Goal: Task Accomplishment & Management: Manage account settings

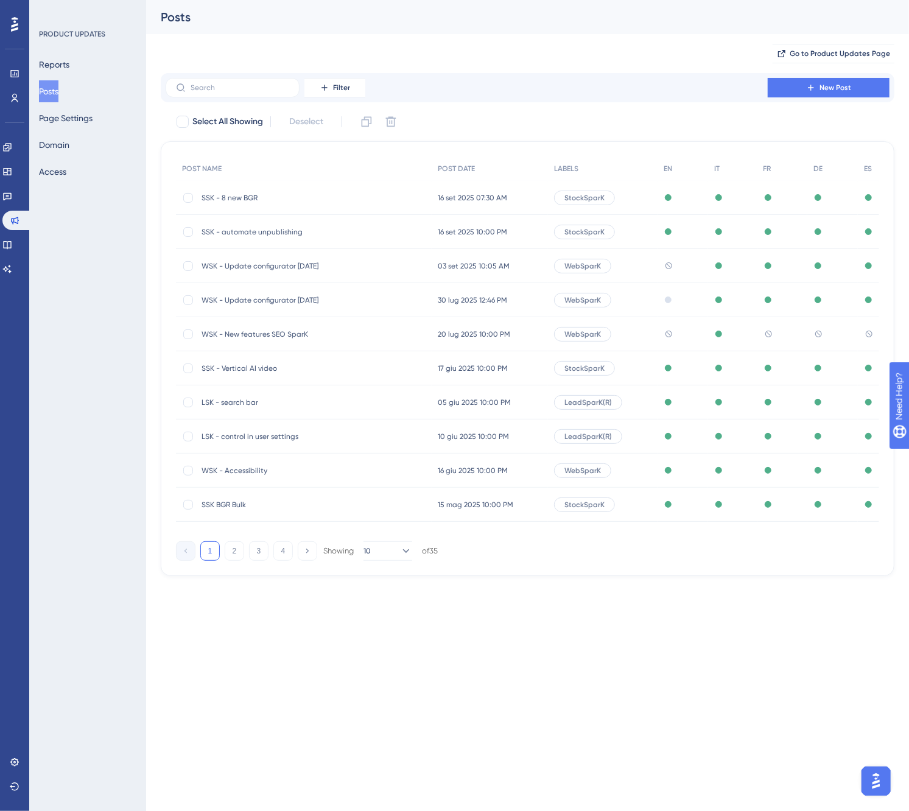
click at [253, 193] on span "SSK - 8 new BGR" at bounding box center [299, 198] width 195 height 10
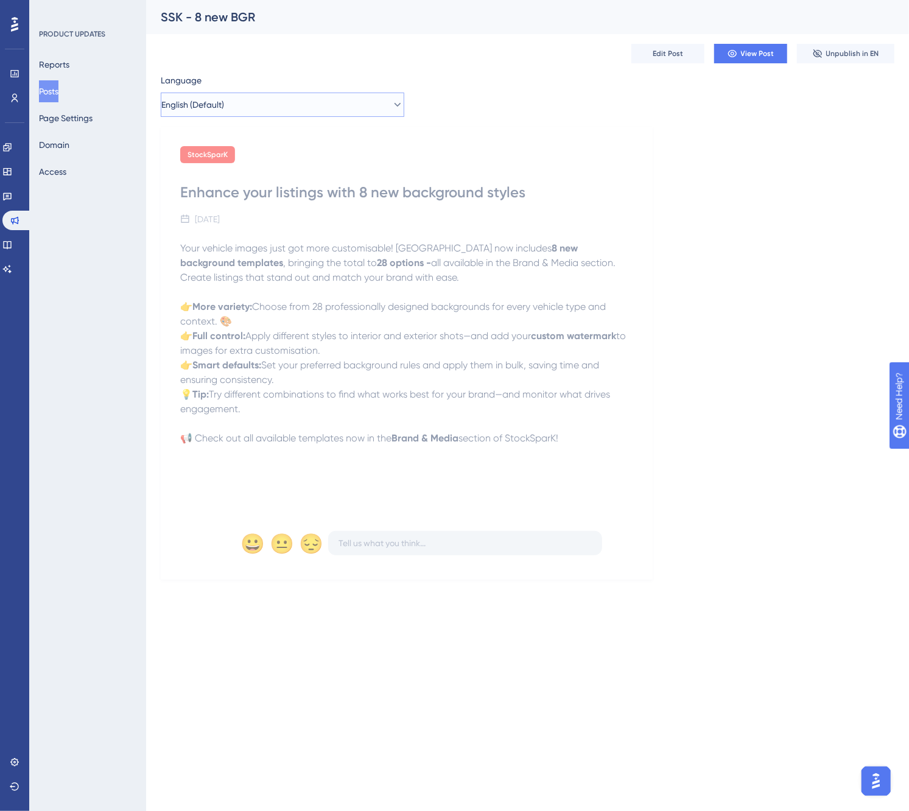
click at [260, 102] on button "English (Default)" at bounding box center [283, 105] width 244 height 24
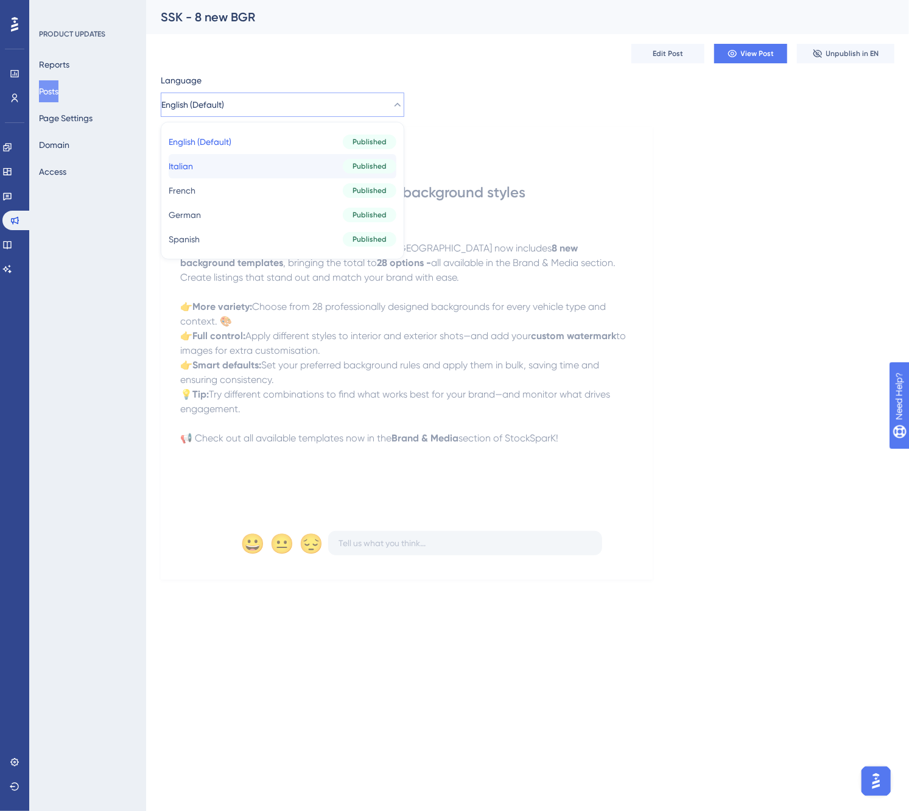
click at [242, 166] on button "Italian Italian Published" at bounding box center [283, 166] width 228 height 24
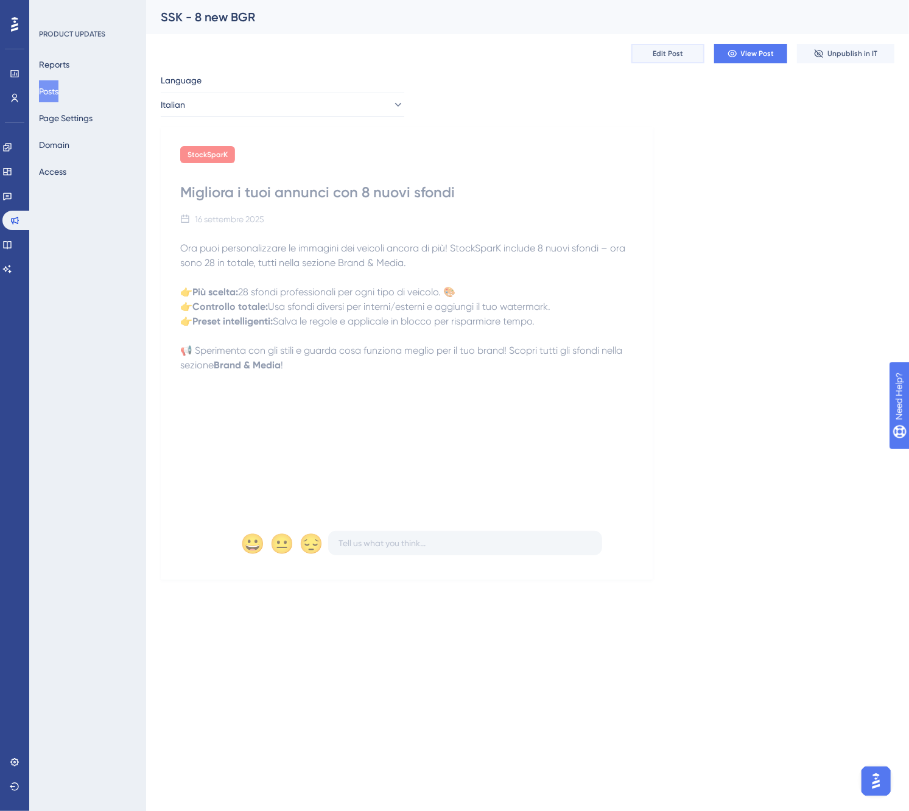
click at [669, 52] on span "Edit Post" at bounding box center [668, 54] width 30 height 10
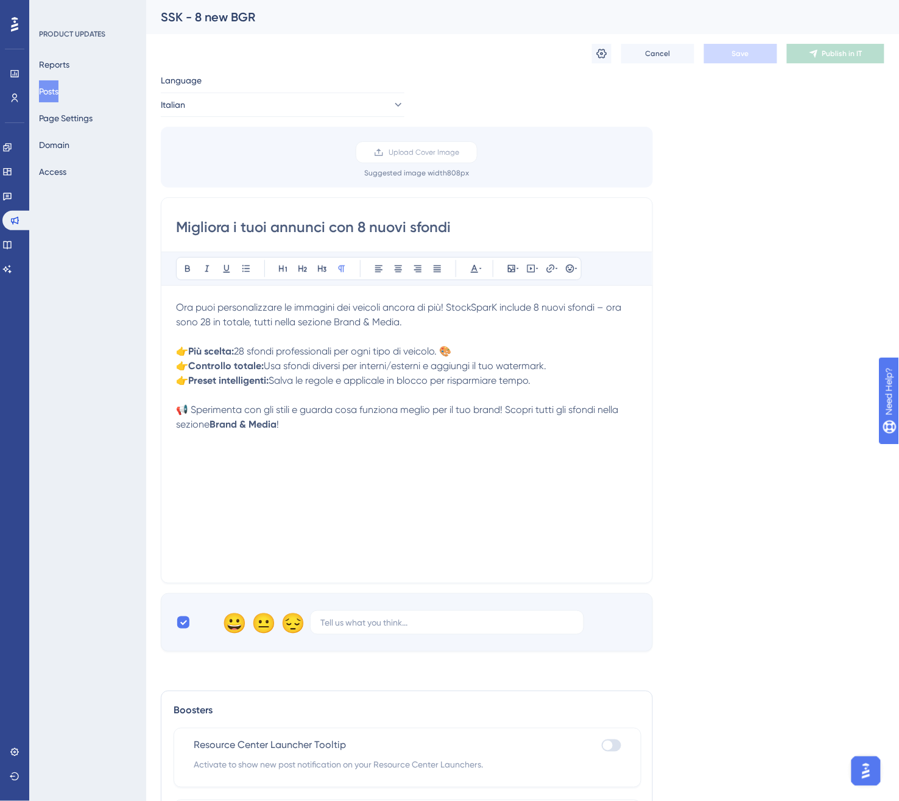
click at [565, 388] on p at bounding box center [407, 395] width 462 height 15
click at [557, 381] on p "👉 Preset intelligenti: Salva le regole e applicale in blocco per risparmiare te…" at bounding box center [407, 380] width 462 height 15
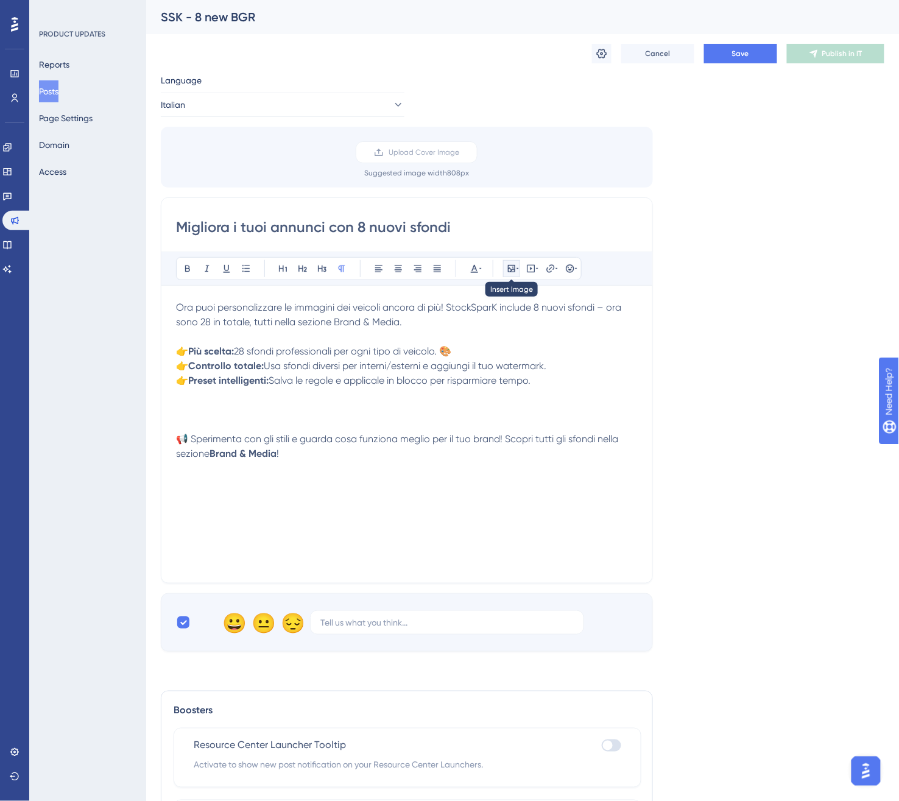
click at [506, 271] on button at bounding box center [511, 268] width 17 height 17
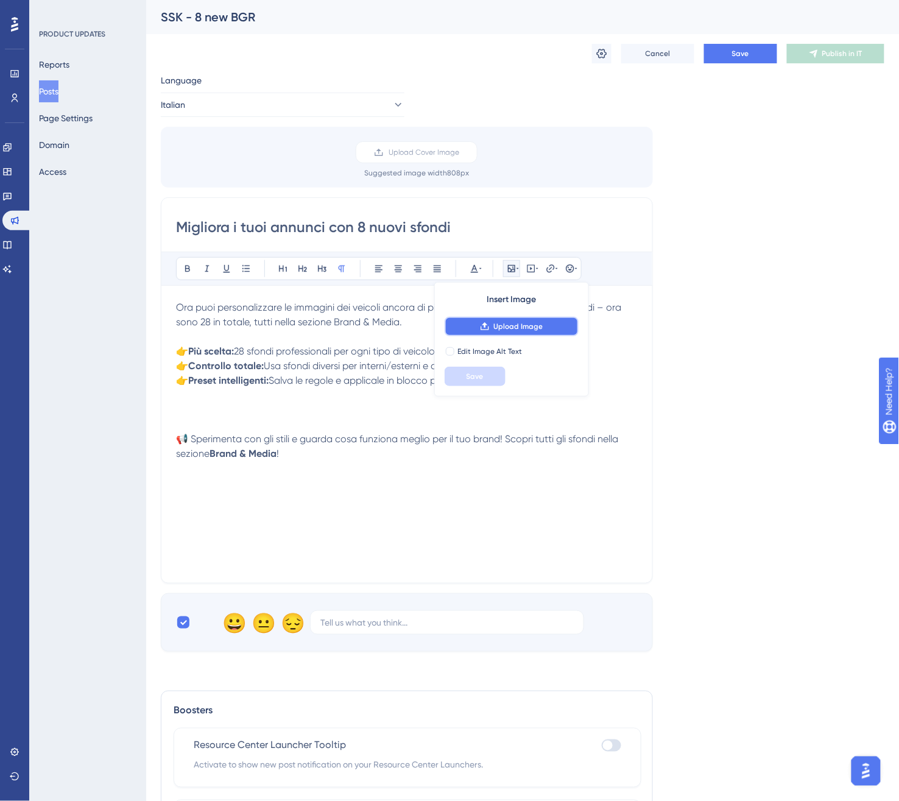
click at [495, 324] on span "Upload Image" at bounding box center [517, 327] width 49 height 10
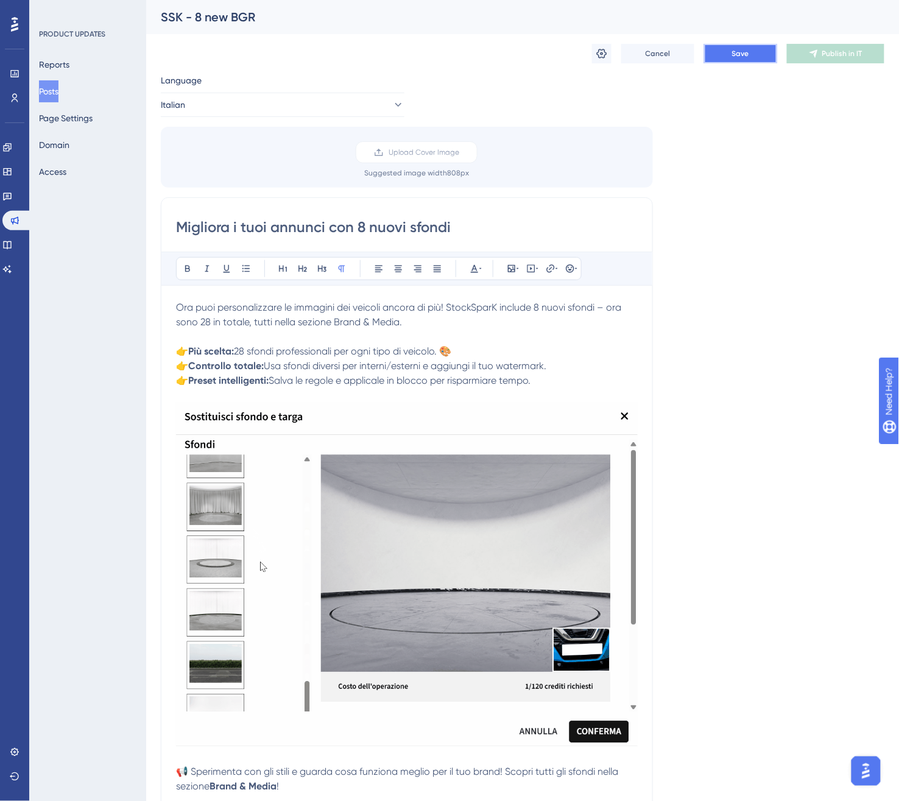
click at [711, 53] on button "Save" at bounding box center [740, 53] width 73 height 19
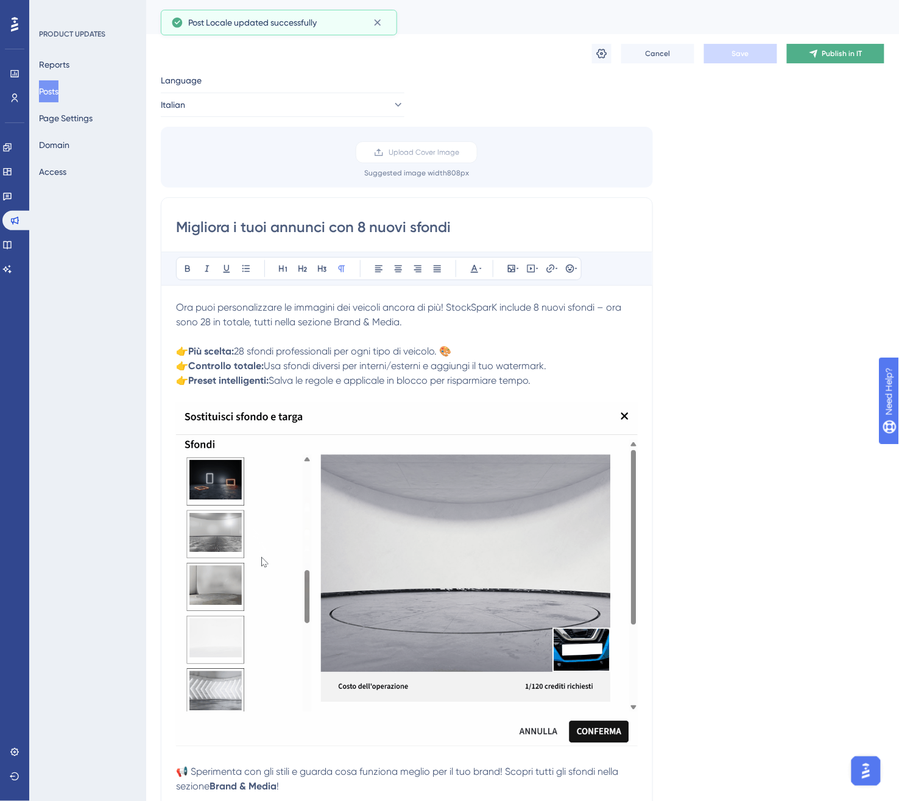
click at [824, 51] on span "Publish in IT" at bounding box center [842, 54] width 40 height 10
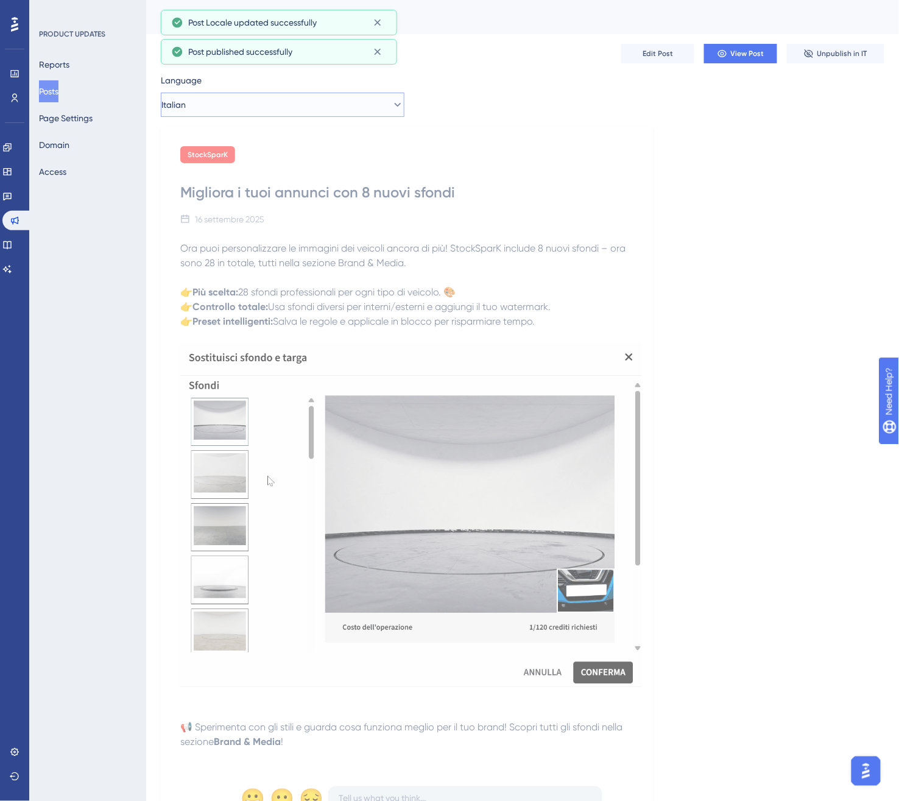
click at [291, 100] on button "Italian" at bounding box center [283, 105] width 244 height 24
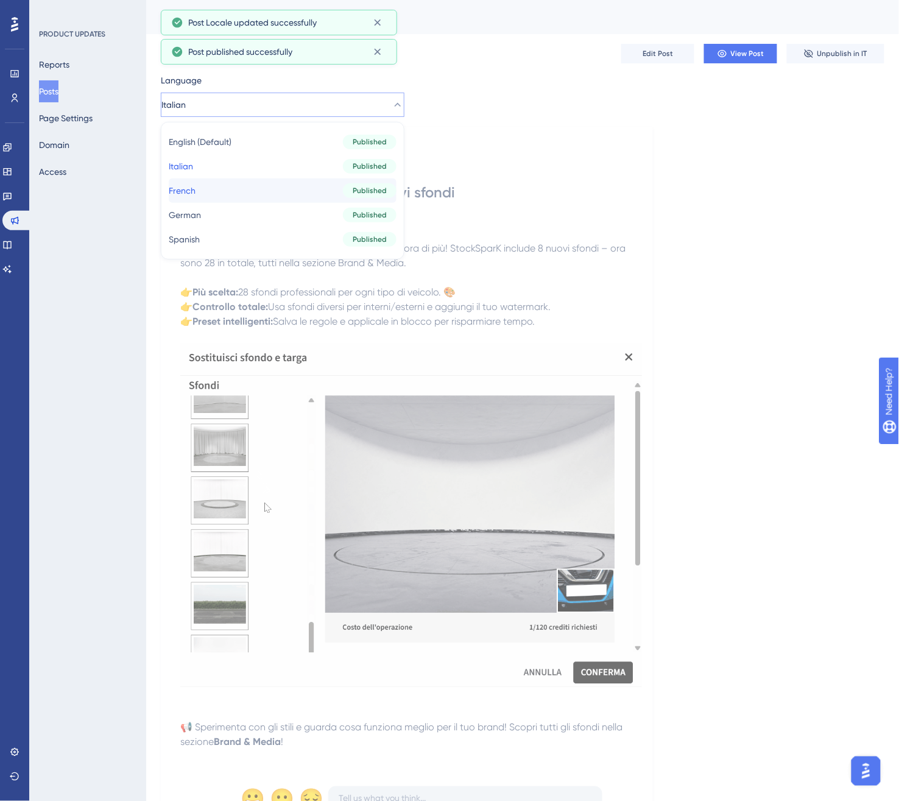
click at [236, 189] on button "French French Published" at bounding box center [283, 190] width 228 height 24
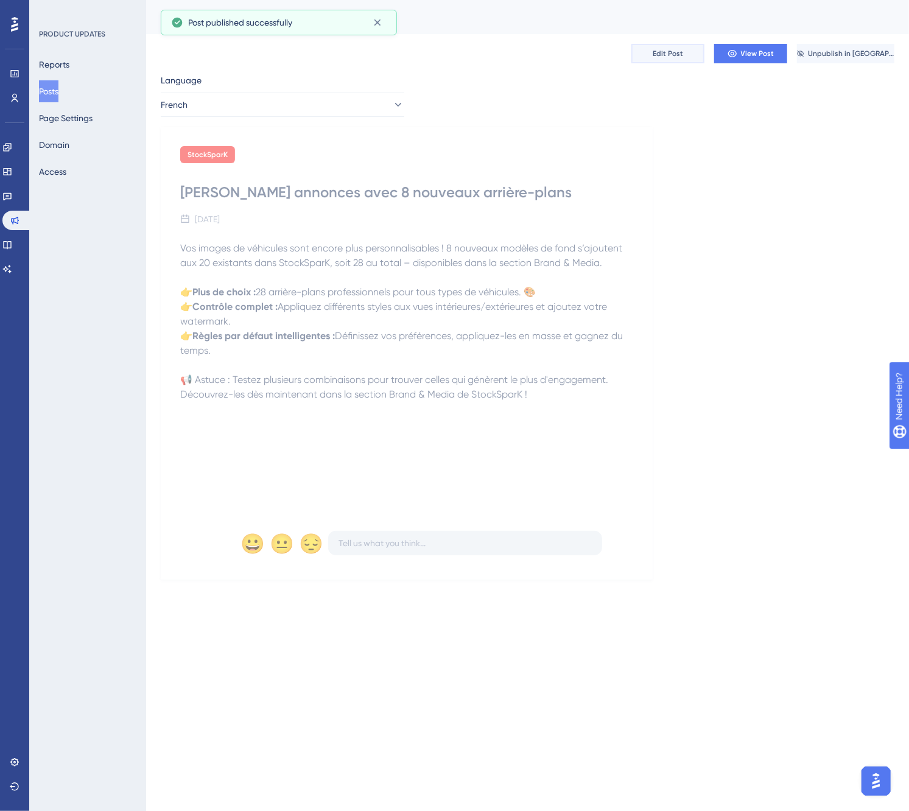
click at [682, 52] on span "Edit Post" at bounding box center [668, 54] width 30 height 10
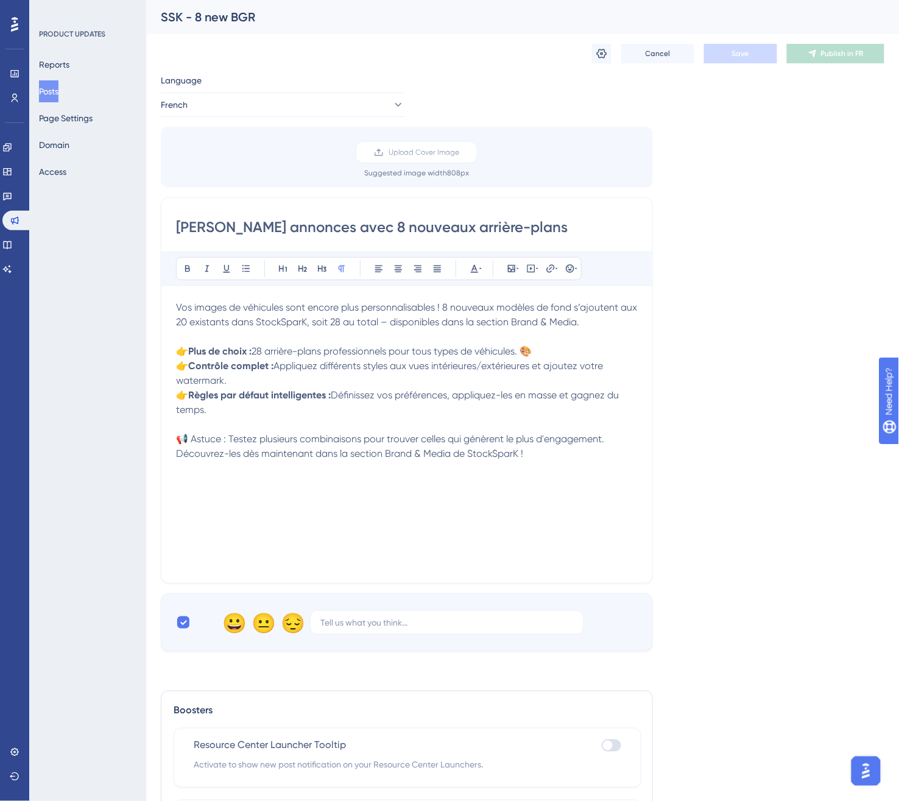
click at [217, 419] on p at bounding box center [407, 424] width 462 height 15
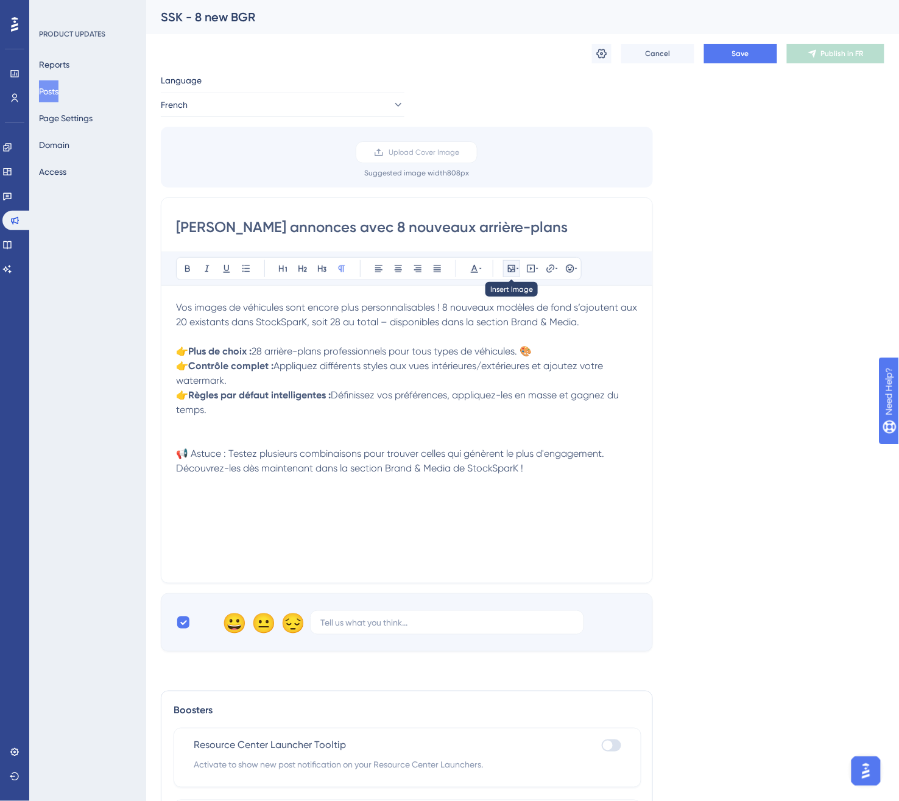
click at [510, 262] on button at bounding box center [511, 268] width 17 height 17
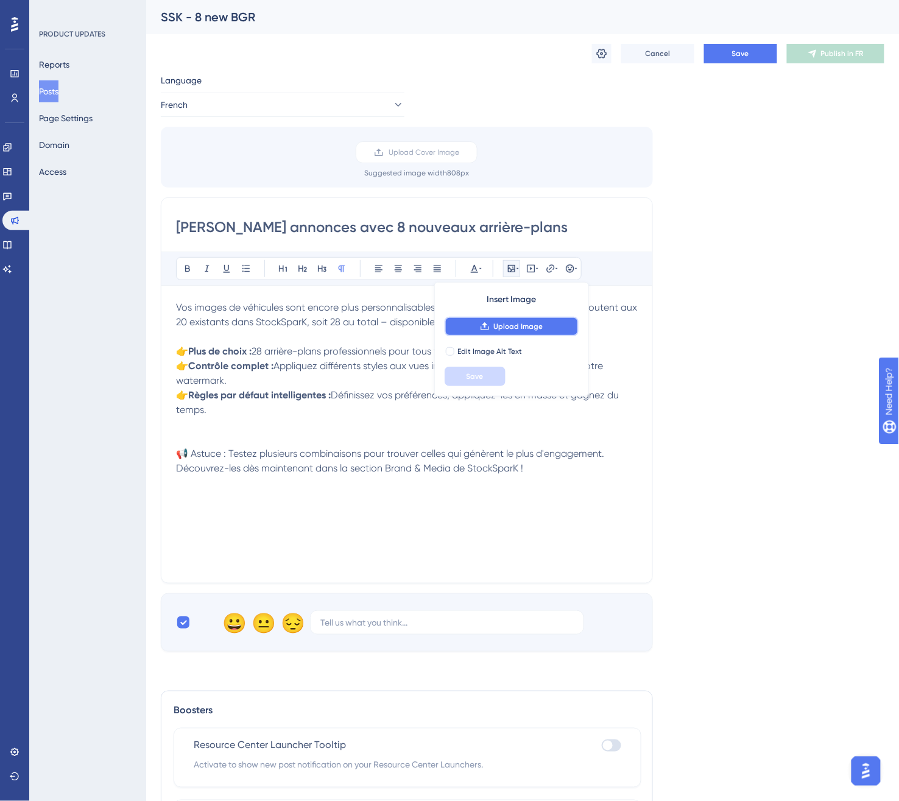
click at [476, 325] on button "Upload Image" at bounding box center [512, 326] width 134 height 19
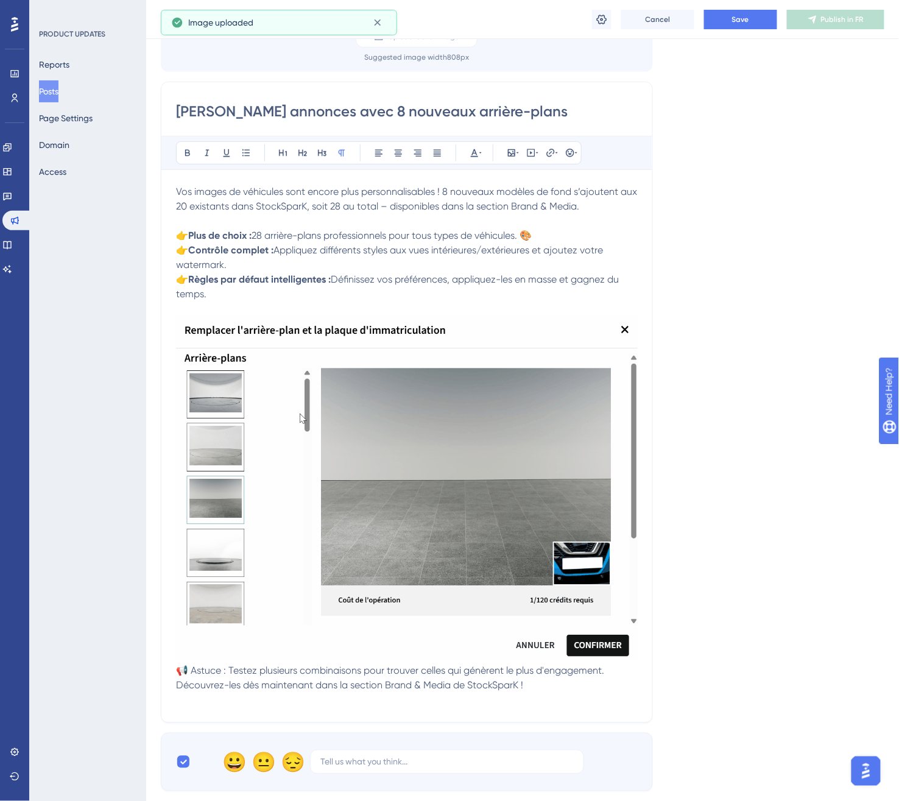
scroll to position [135, 0]
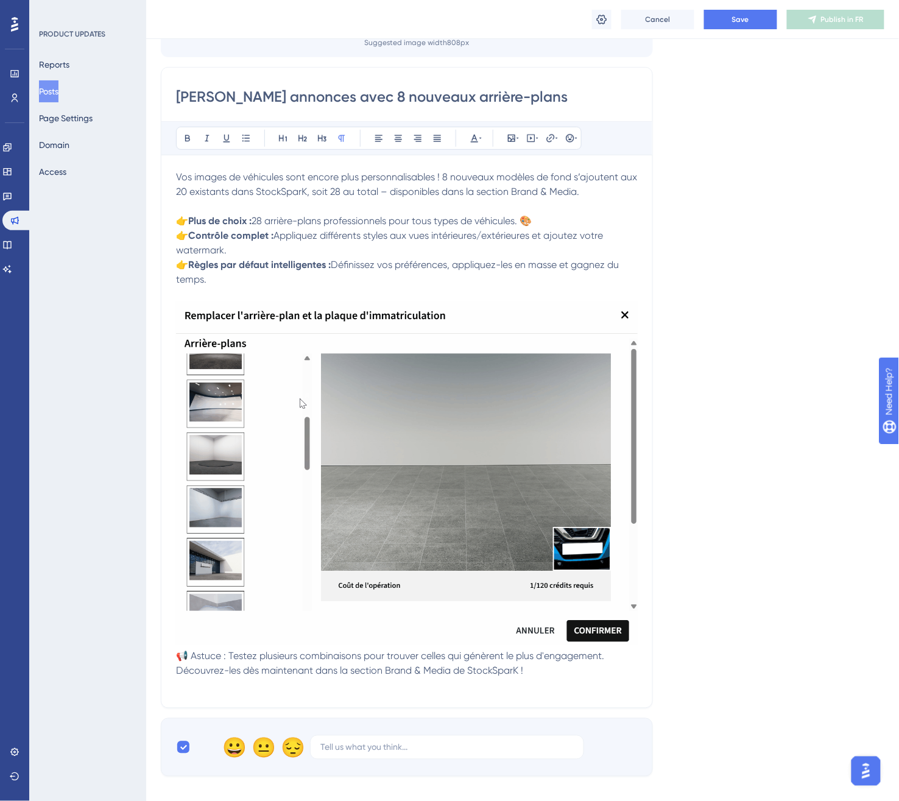
click at [178, 654] on span "📢 Astuce : Testez plusieurs combinaisons pour trouver celles qui génèrent le pl…" at bounding box center [391, 664] width 431 height 26
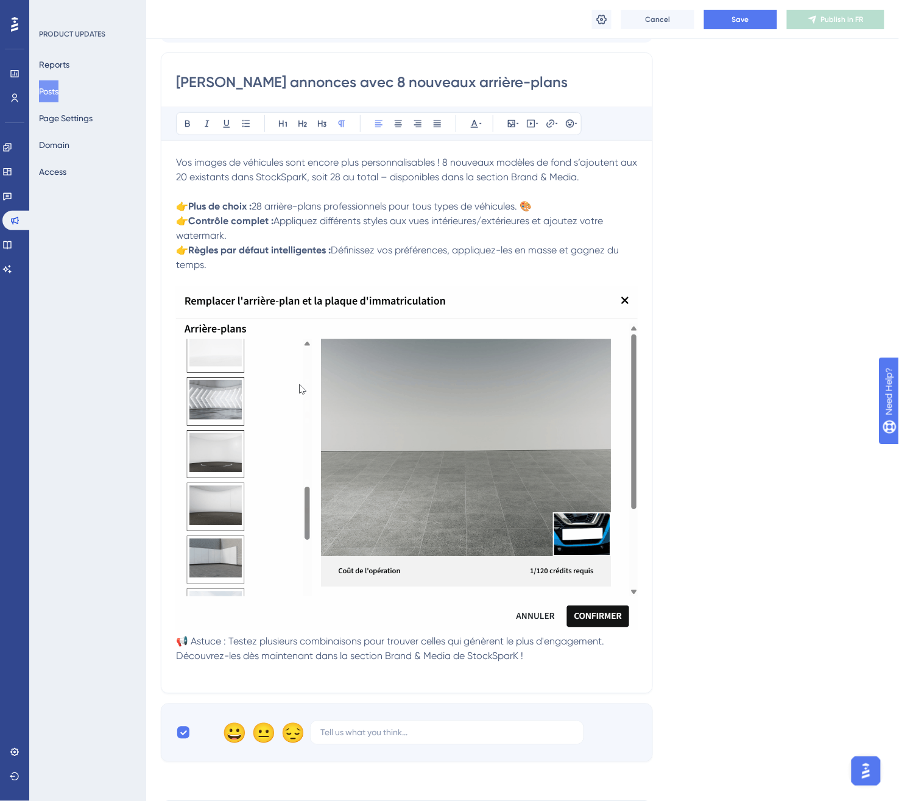
scroll to position [0, 0]
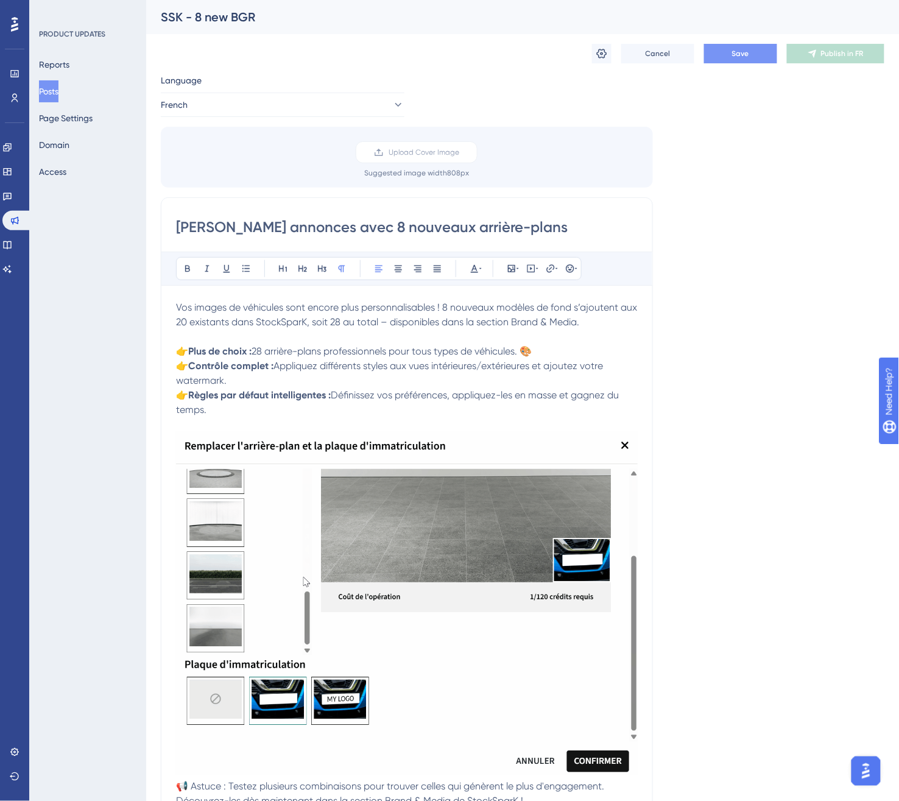
click at [707, 49] on button "Save" at bounding box center [740, 53] width 73 height 19
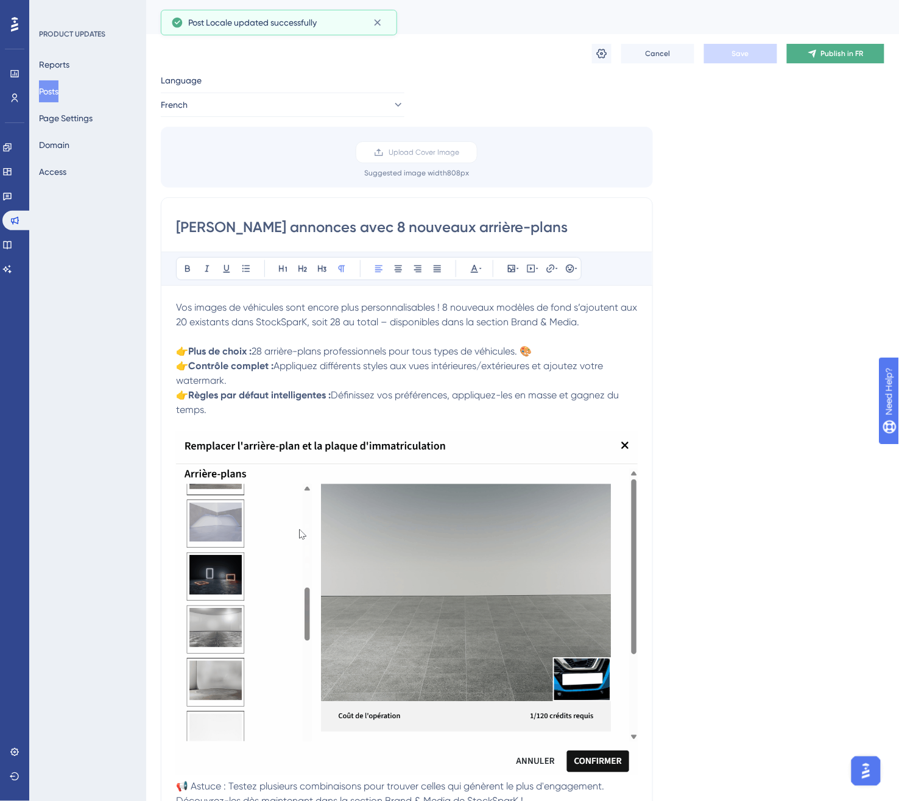
click at [827, 51] on span "Publish in FR" at bounding box center [842, 54] width 43 height 10
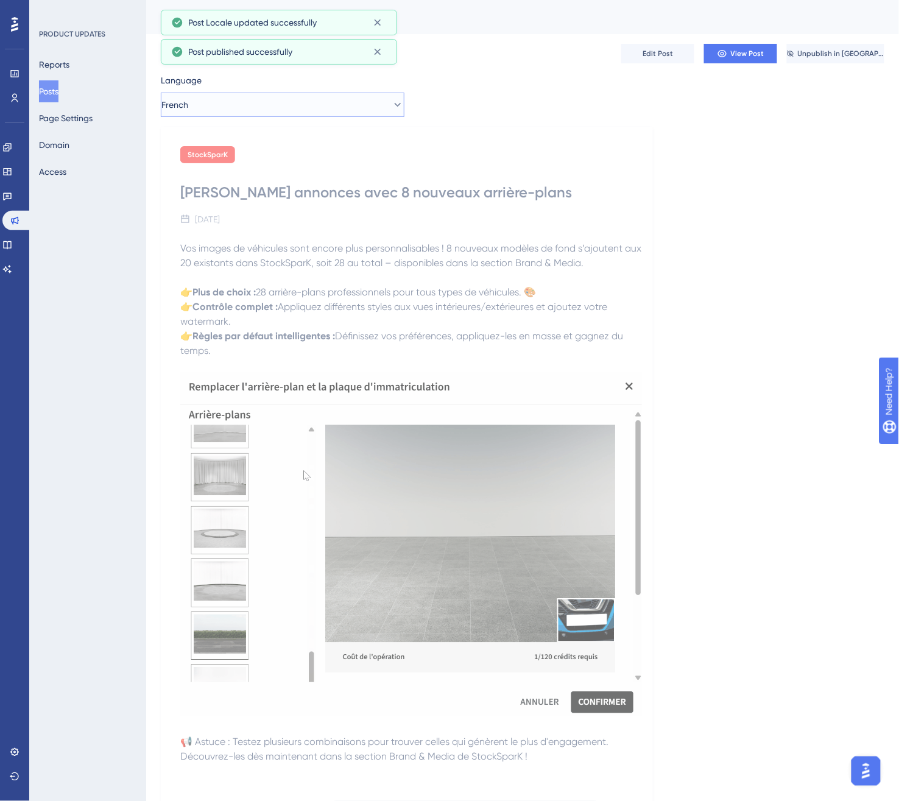
click at [356, 110] on button "French" at bounding box center [283, 105] width 244 height 24
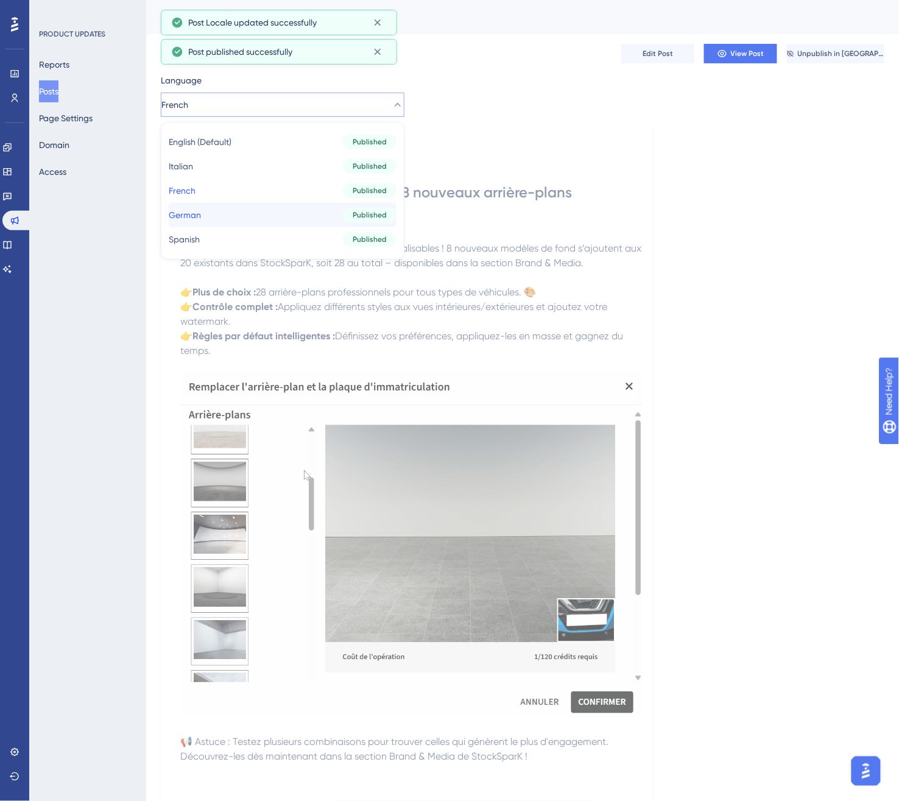
click at [297, 223] on button "German German Published" at bounding box center [283, 215] width 228 height 24
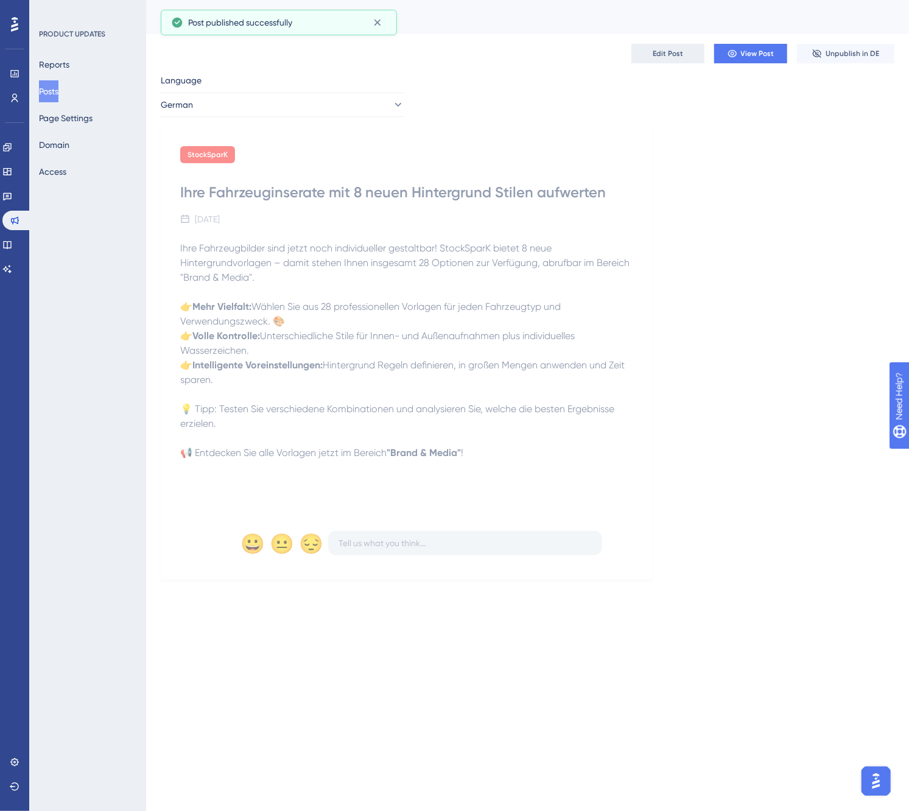
click at [658, 52] on span "Edit Post" at bounding box center [668, 54] width 30 height 10
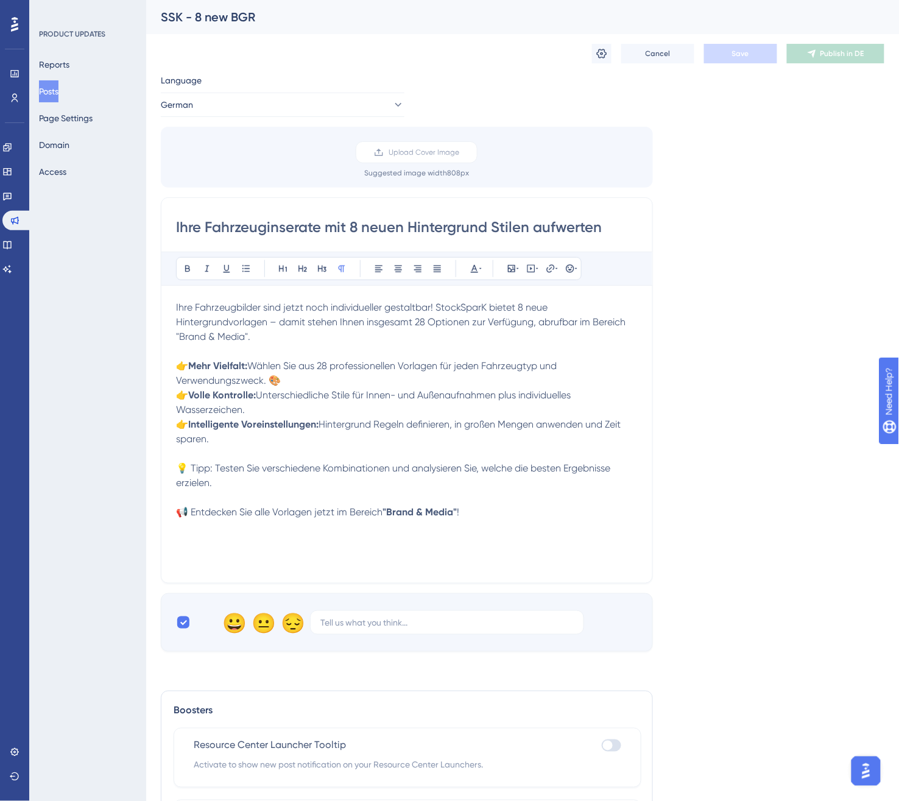
click at [251, 493] on p at bounding box center [407, 497] width 462 height 15
click at [178, 509] on p at bounding box center [407, 512] width 462 height 15
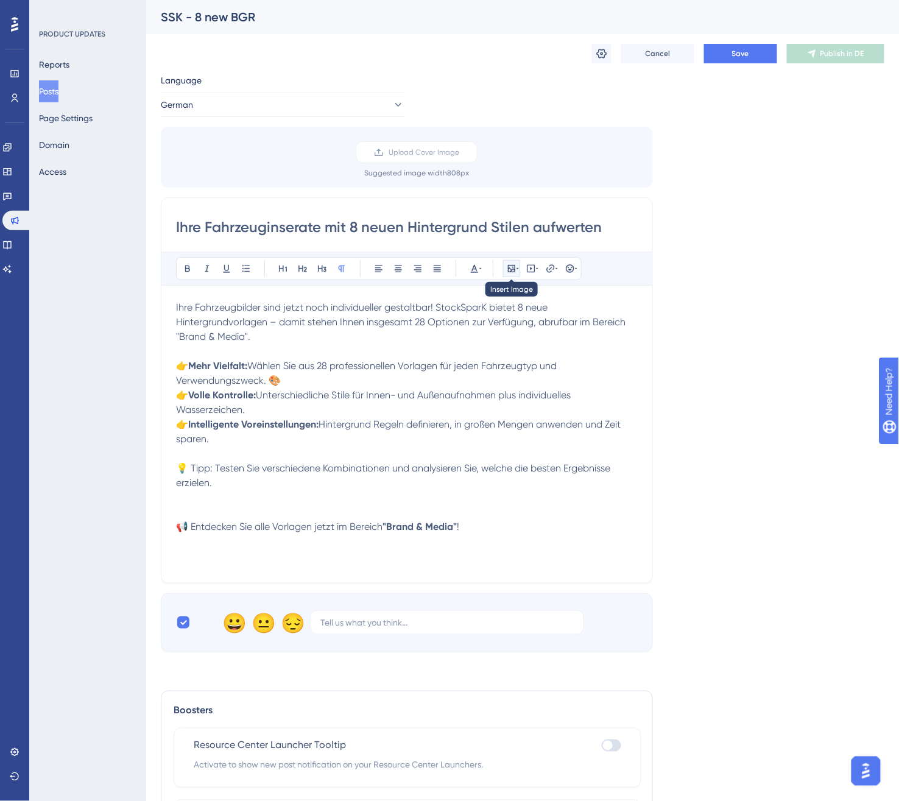
click at [507, 269] on icon at bounding box center [512, 269] width 10 height 10
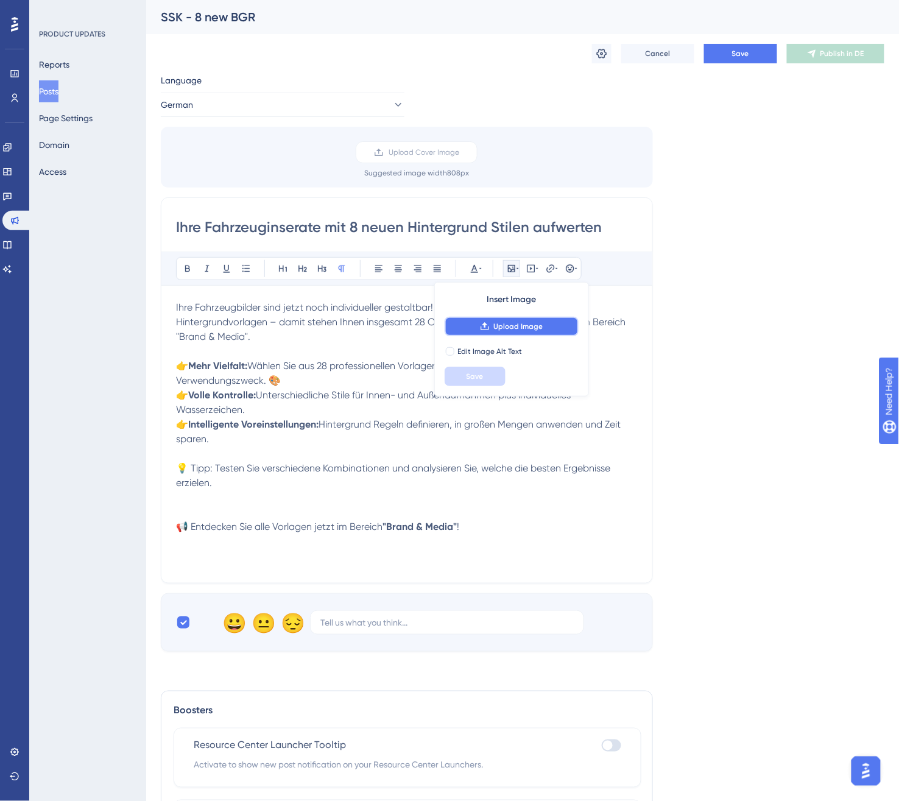
click at [493, 325] on button "Upload Image" at bounding box center [512, 326] width 134 height 19
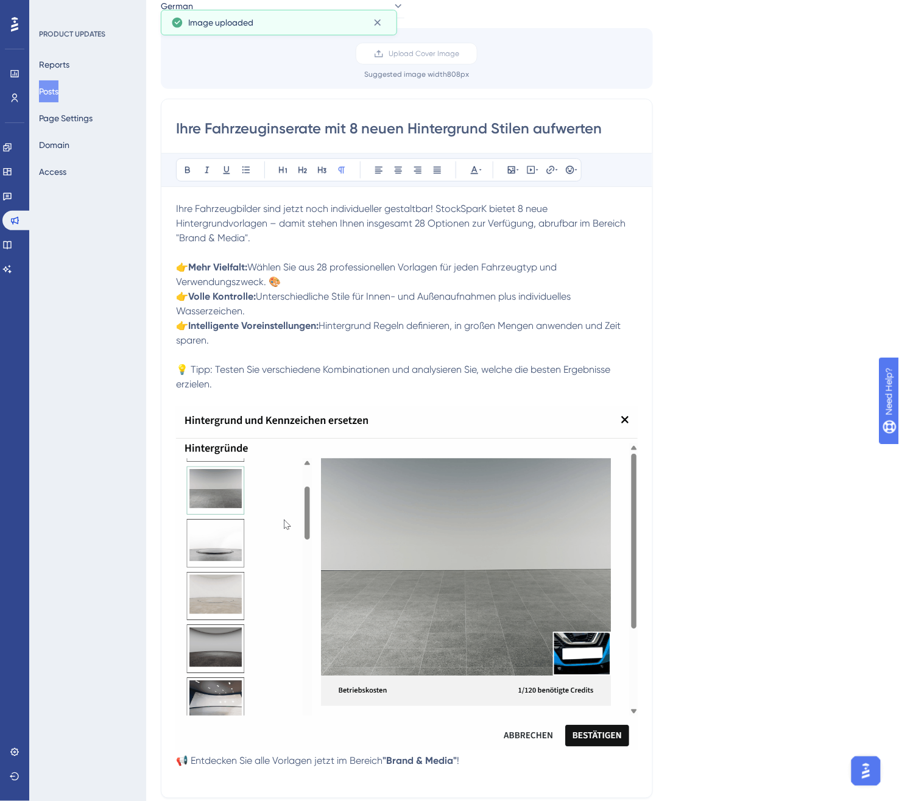
scroll to position [203, 0]
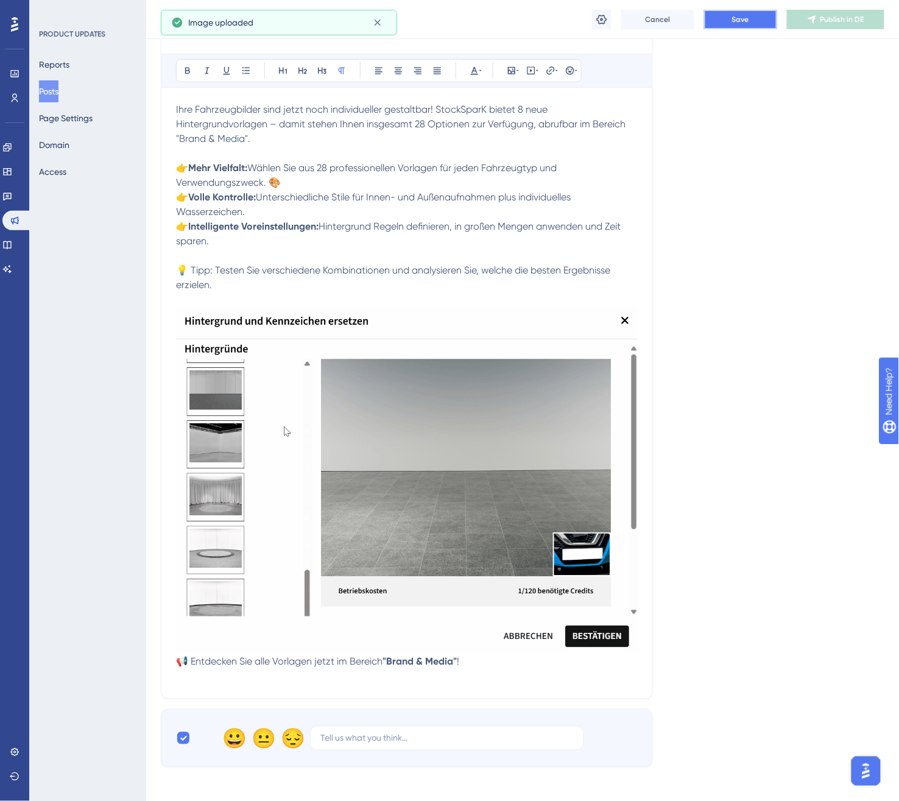
click at [732, 18] on button "Save" at bounding box center [740, 19] width 73 height 19
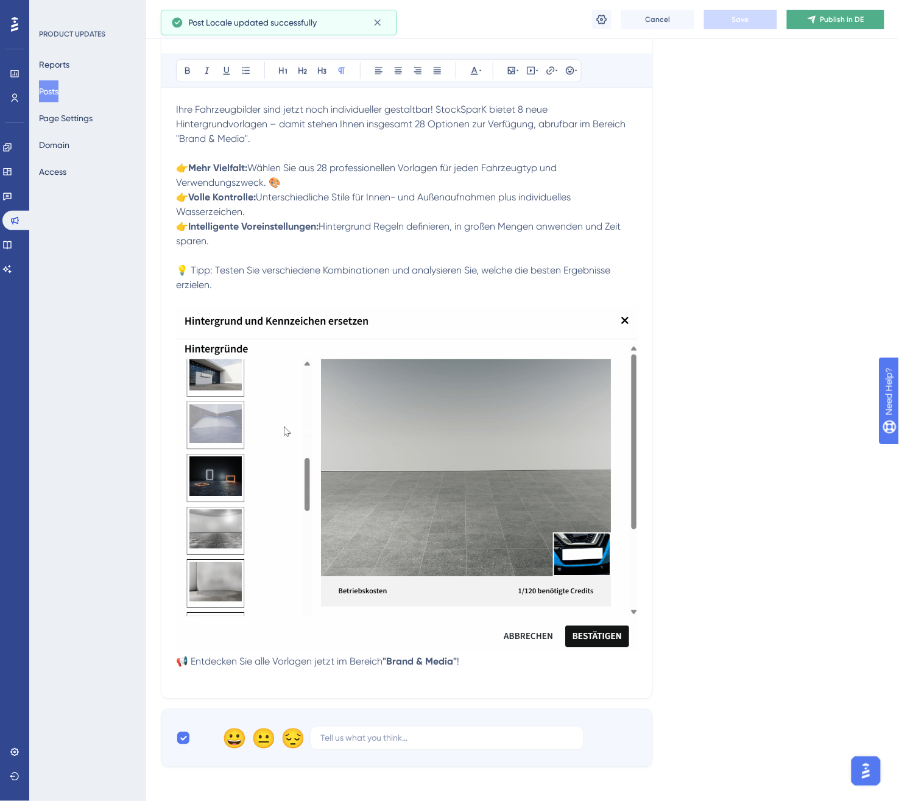
click at [830, 19] on span "Publish in DE" at bounding box center [843, 20] width 44 height 10
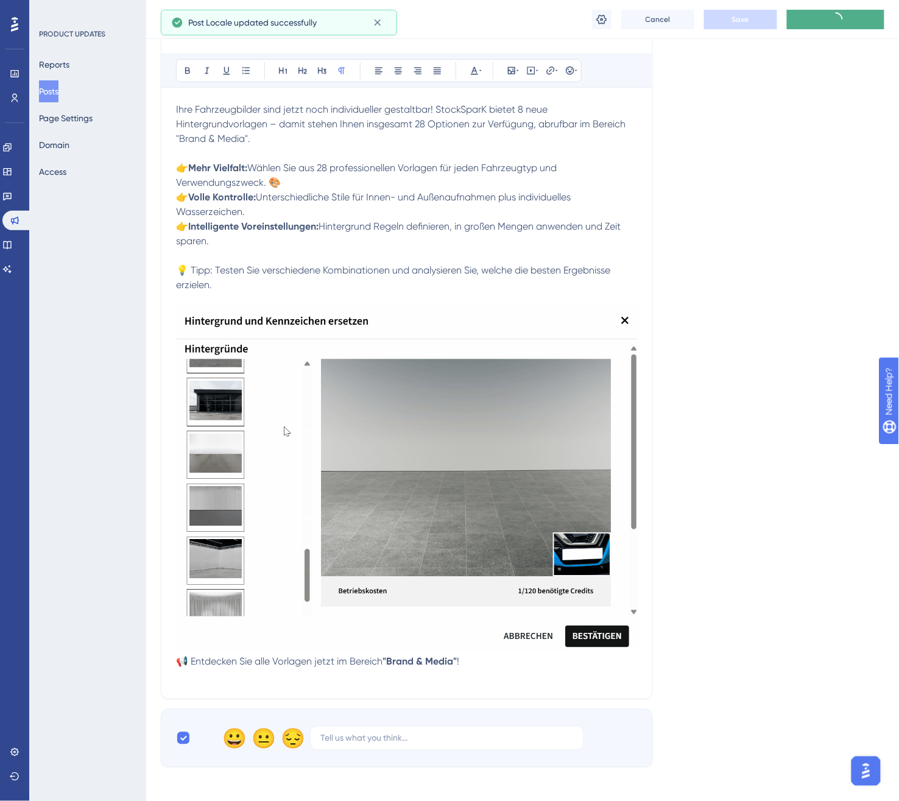
scroll to position [0, 0]
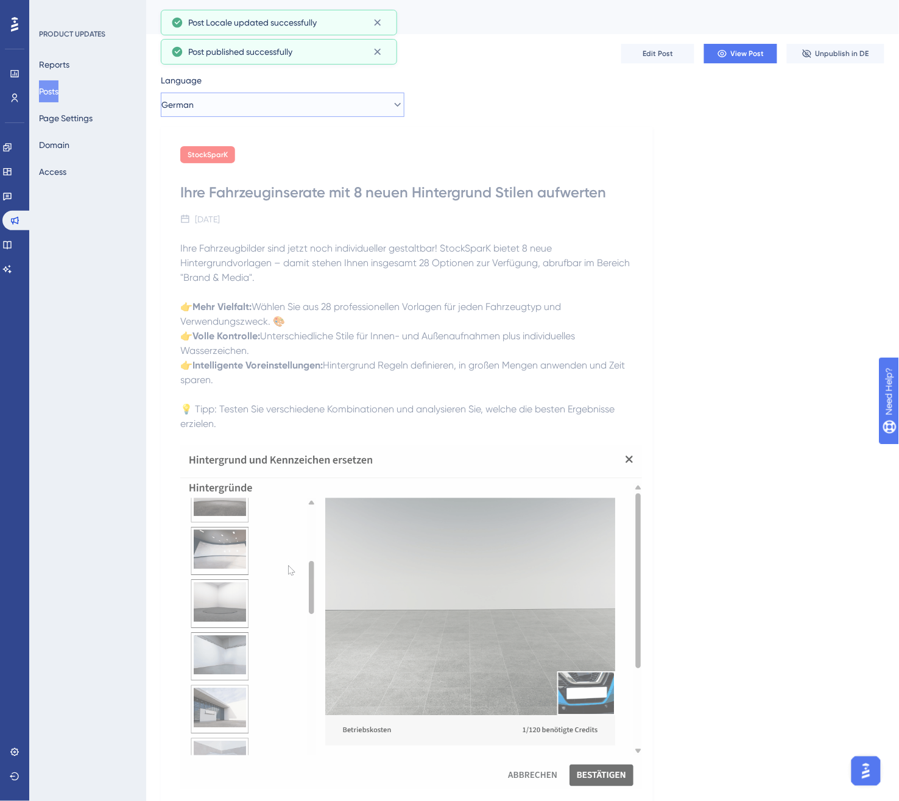
click at [236, 107] on button "German" at bounding box center [283, 105] width 244 height 24
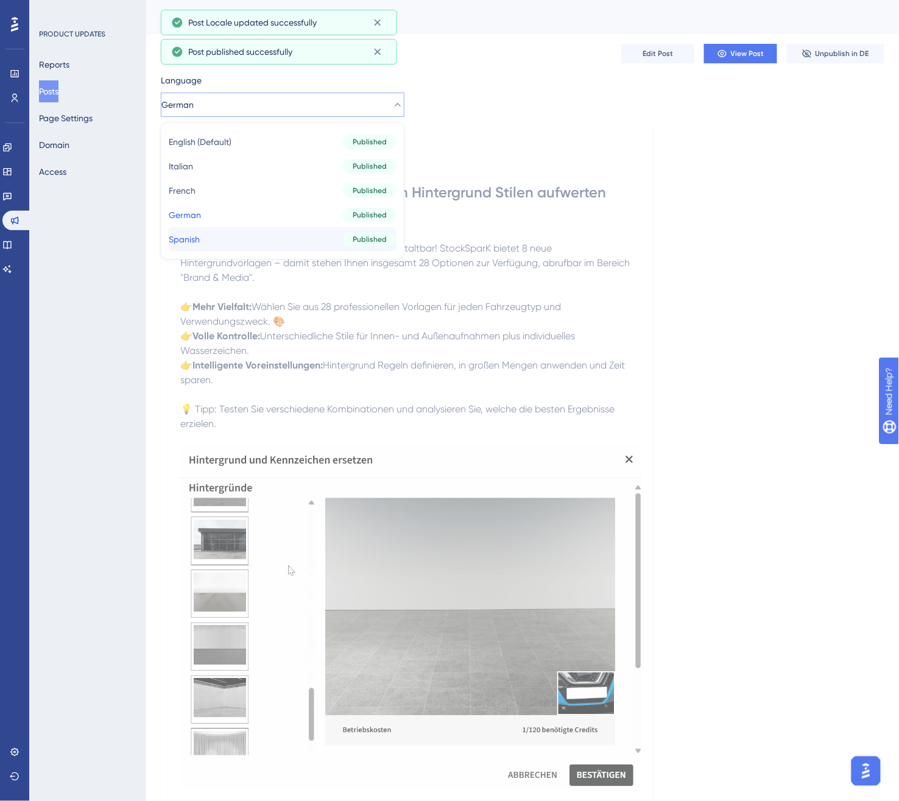
click at [241, 246] on button "Spanish Spanish Published" at bounding box center [283, 239] width 228 height 24
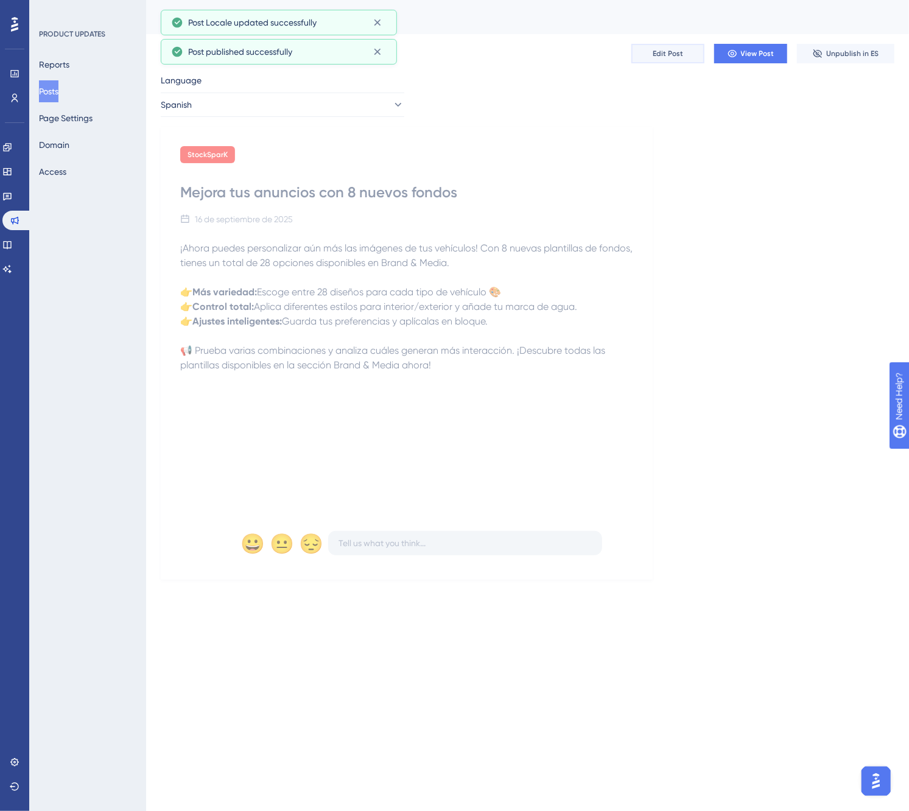
click at [679, 52] on span "Edit Post" at bounding box center [668, 54] width 30 height 10
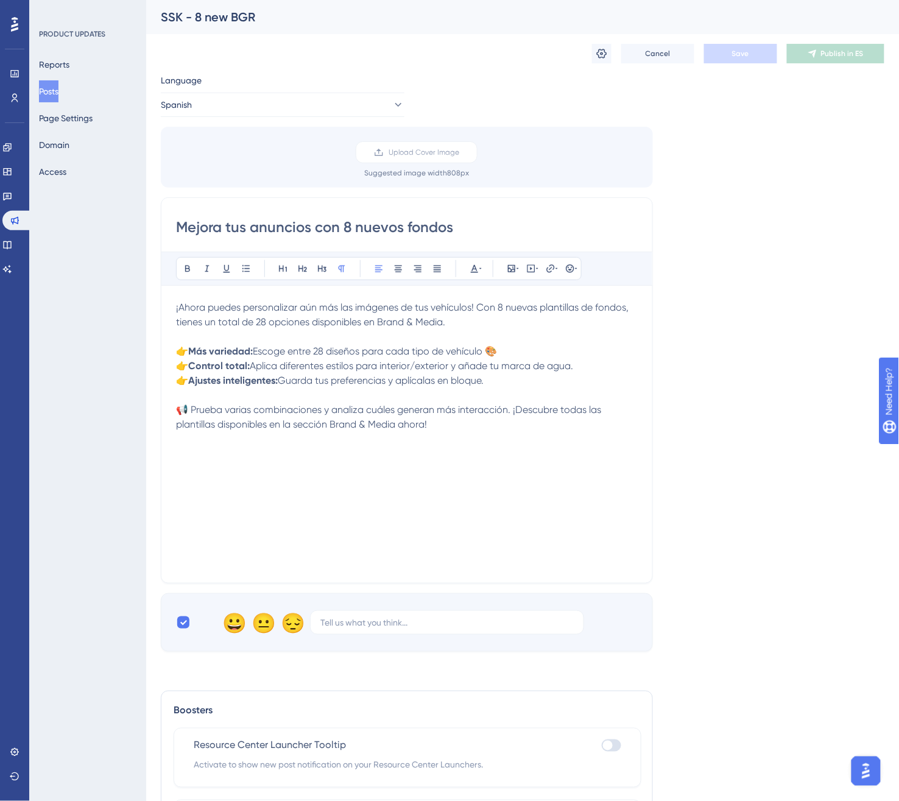
click at [496, 381] on p "👉 Ajustes inteligentes: Guarda tus preferencias y aplícalas en bloque." at bounding box center [407, 380] width 462 height 15
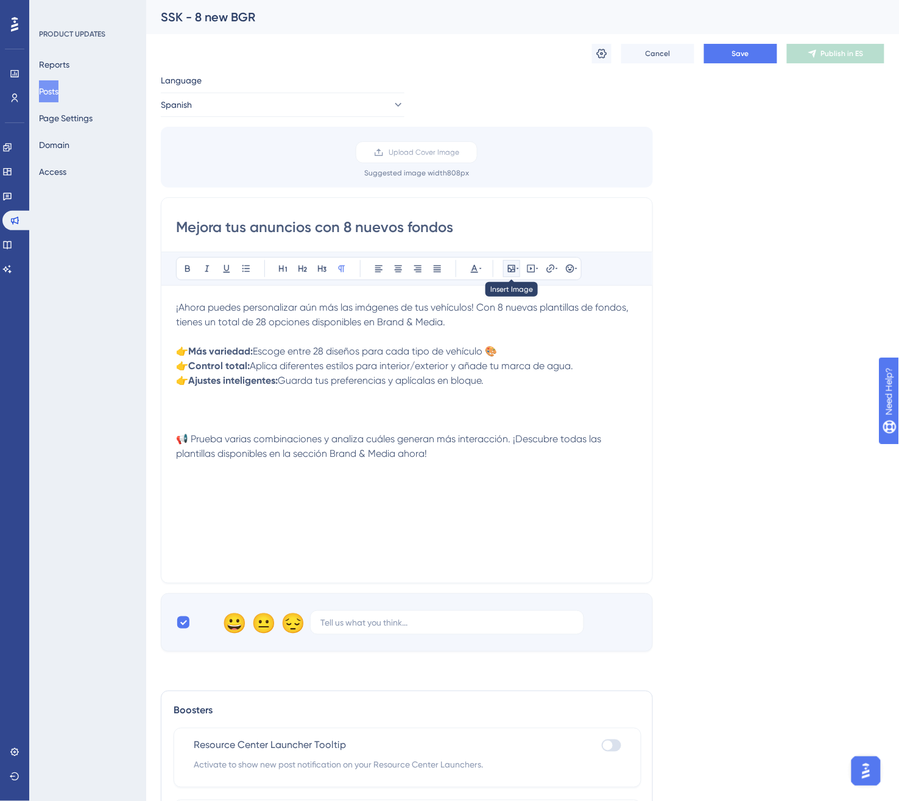
click at [507, 266] on icon at bounding box center [512, 269] width 10 height 10
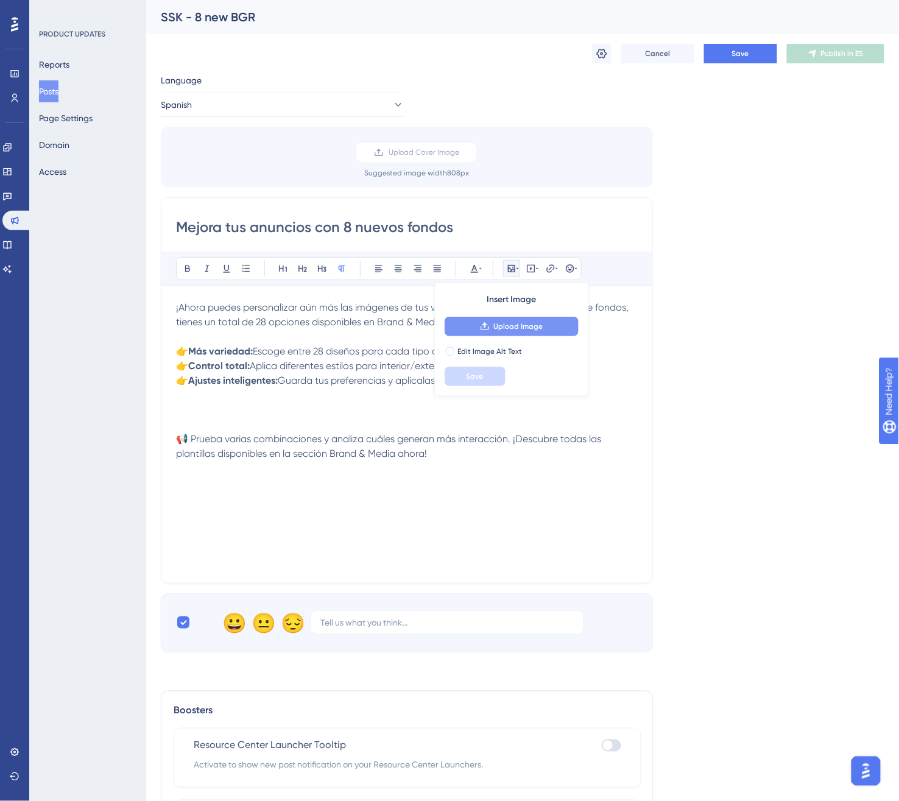
click at [504, 324] on span "Upload Image" at bounding box center [517, 327] width 49 height 10
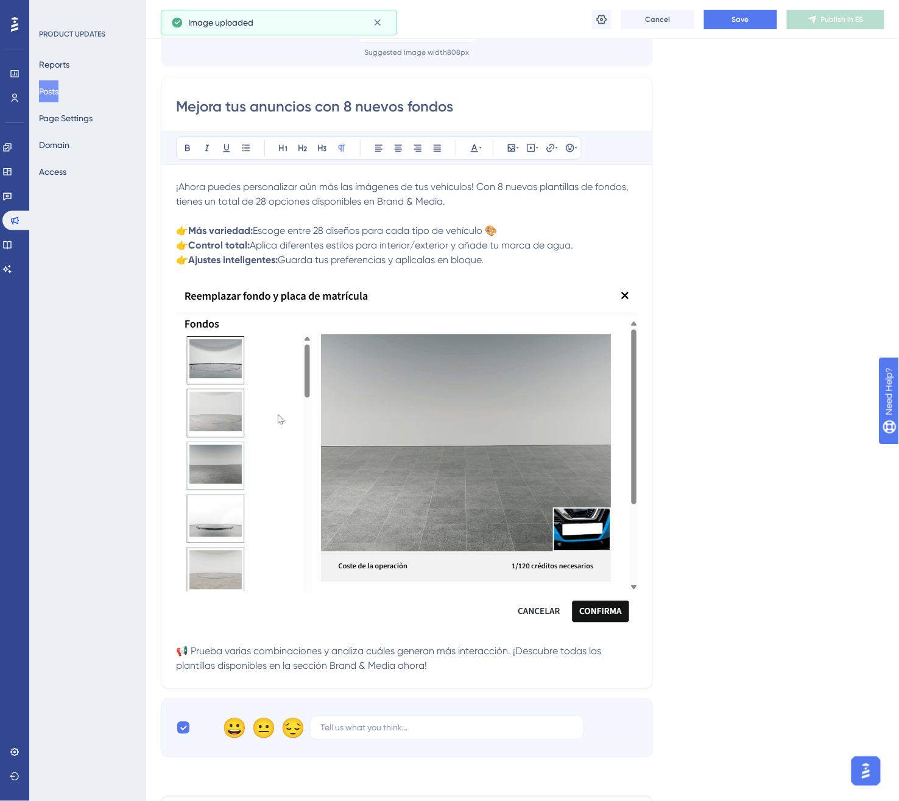
scroll to position [270, 0]
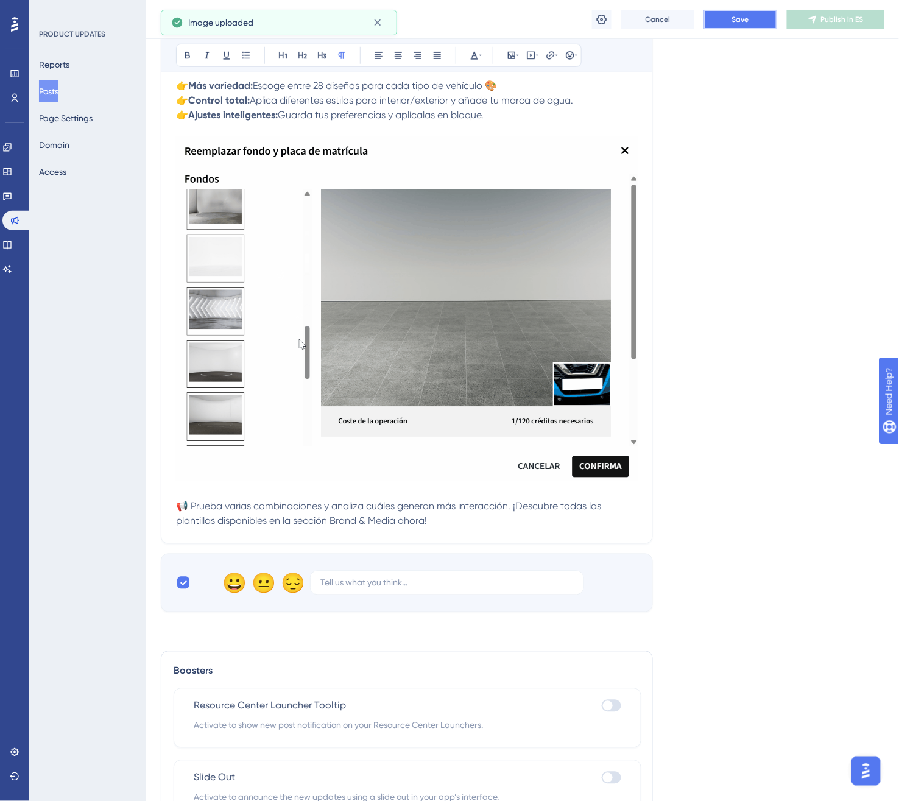
click at [760, 15] on button "Save" at bounding box center [740, 19] width 73 height 19
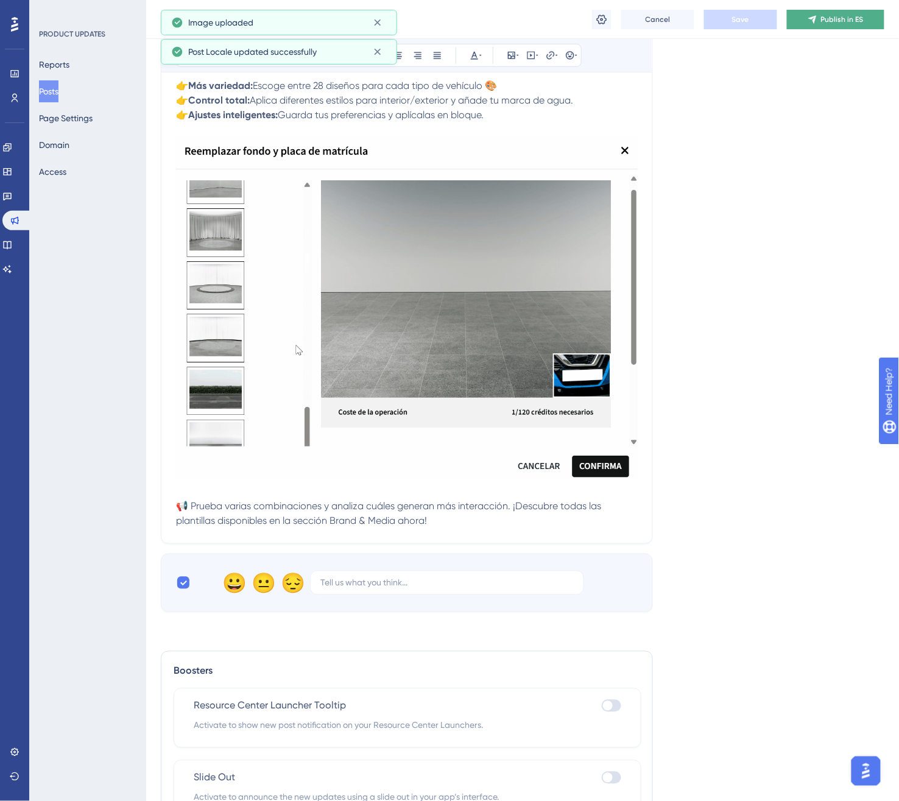
click at [838, 16] on span "Publish in ES" at bounding box center [842, 20] width 43 height 10
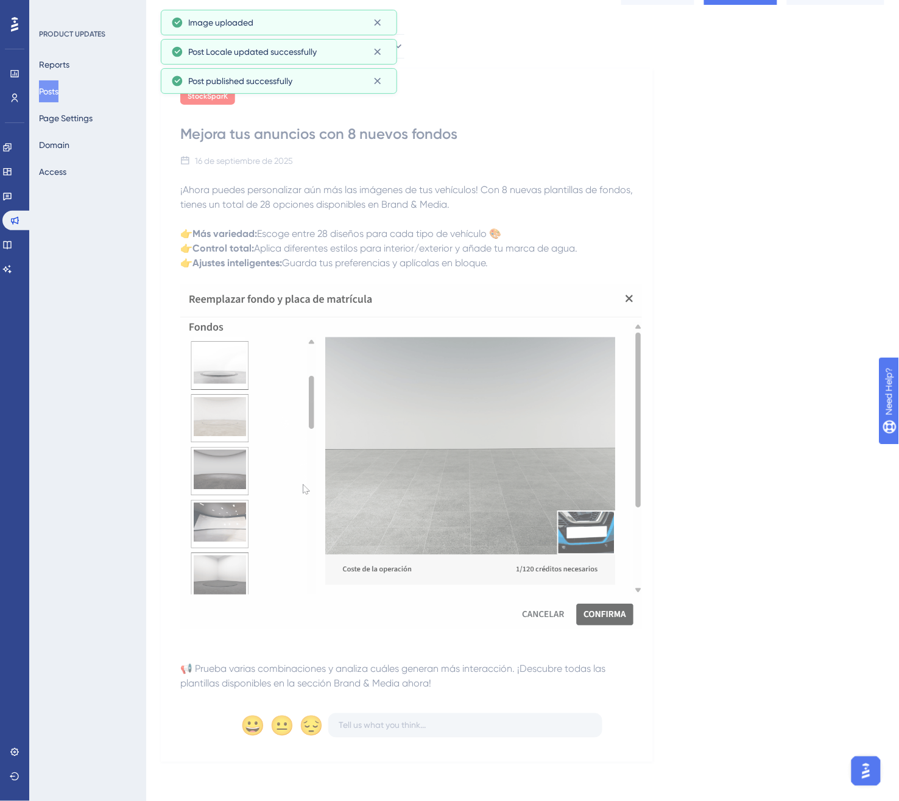
scroll to position [0, 0]
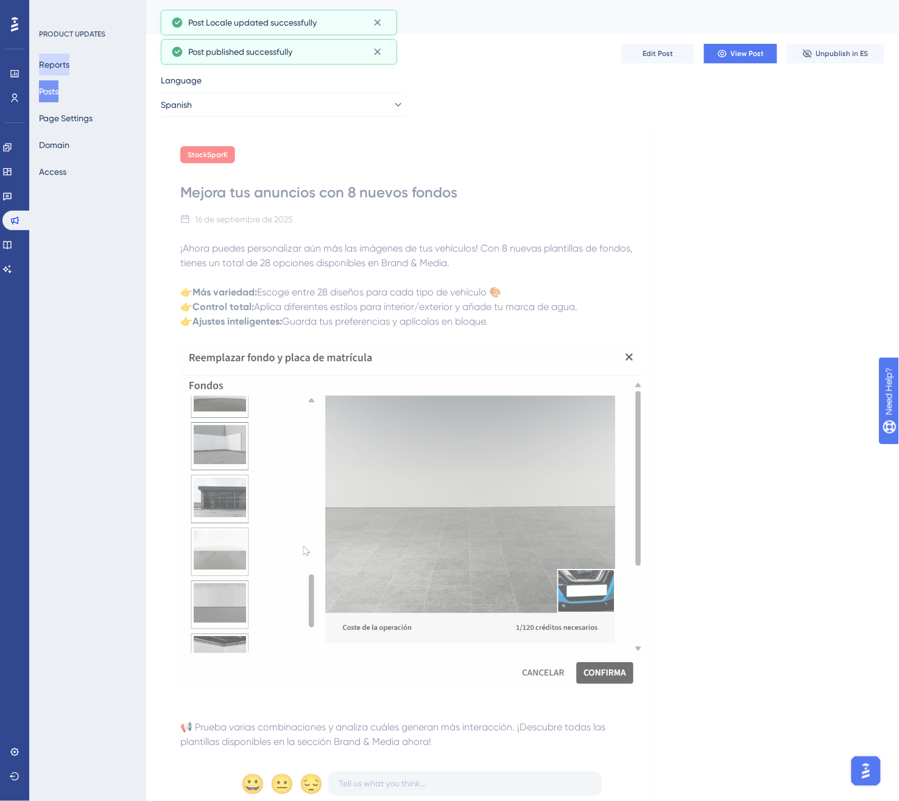
click at [64, 64] on button "Reports" at bounding box center [54, 65] width 30 height 22
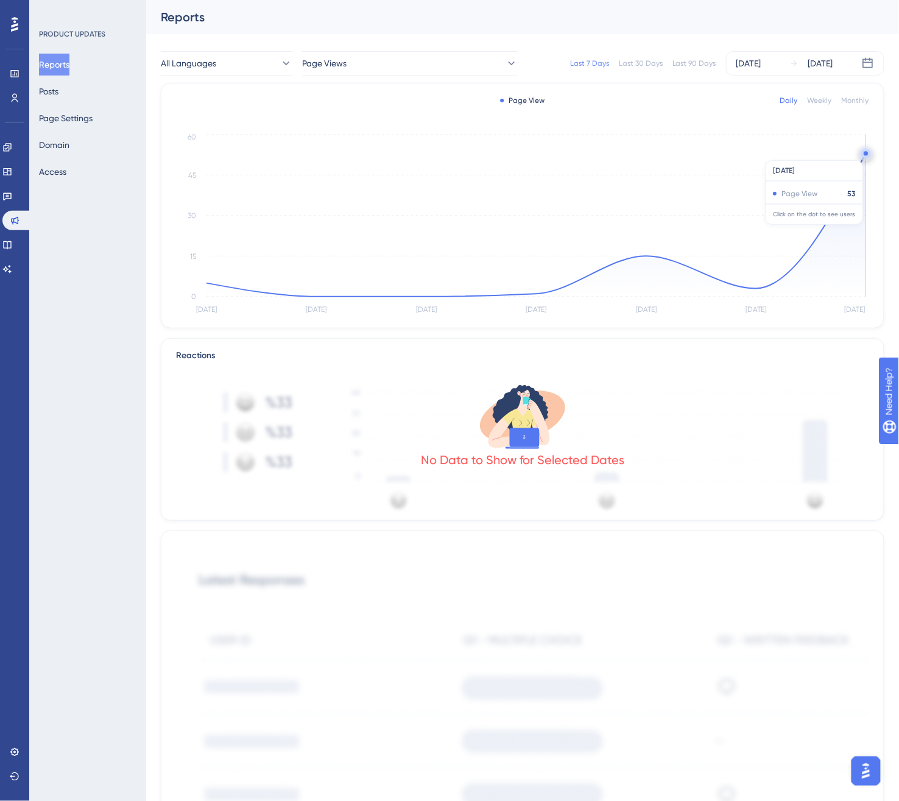
click at [864, 154] on circle at bounding box center [866, 153] width 4 height 4
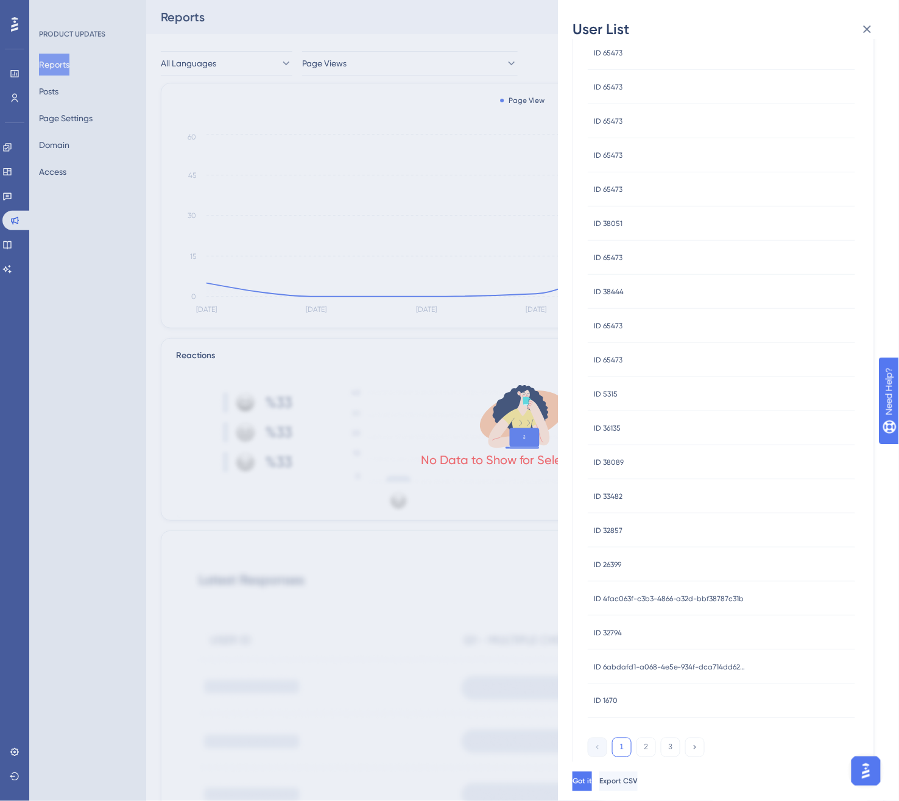
scroll to position [203, 0]
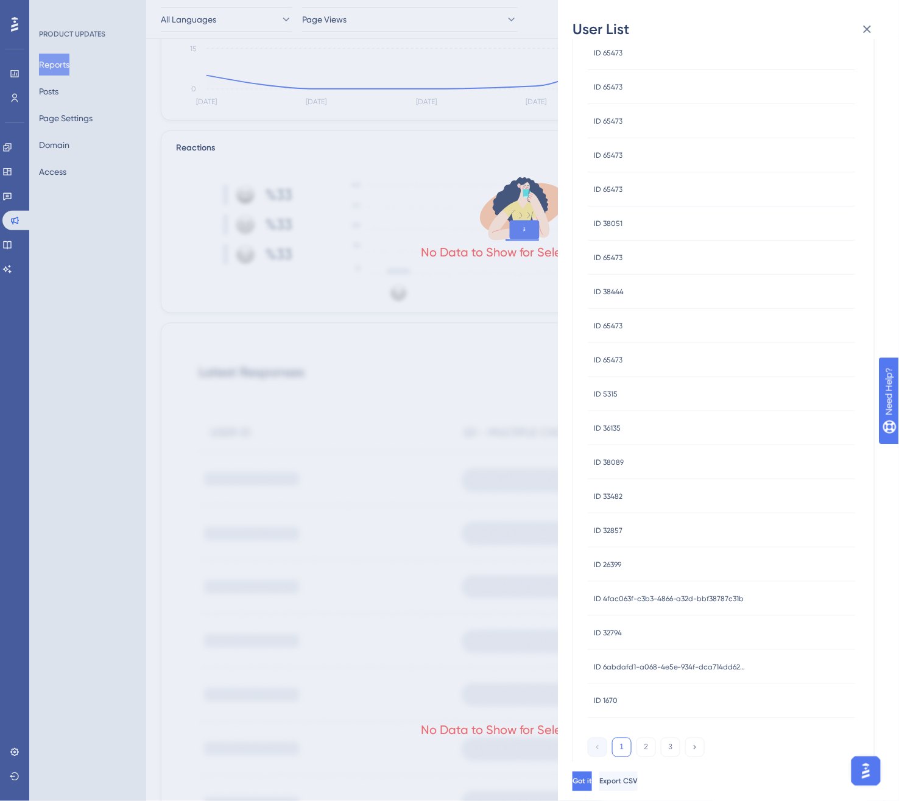
click at [679, 598] on span "ID 4fac063f-c3b3-4866-a32d-bbf38787c31b" at bounding box center [669, 599] width 150 height 10
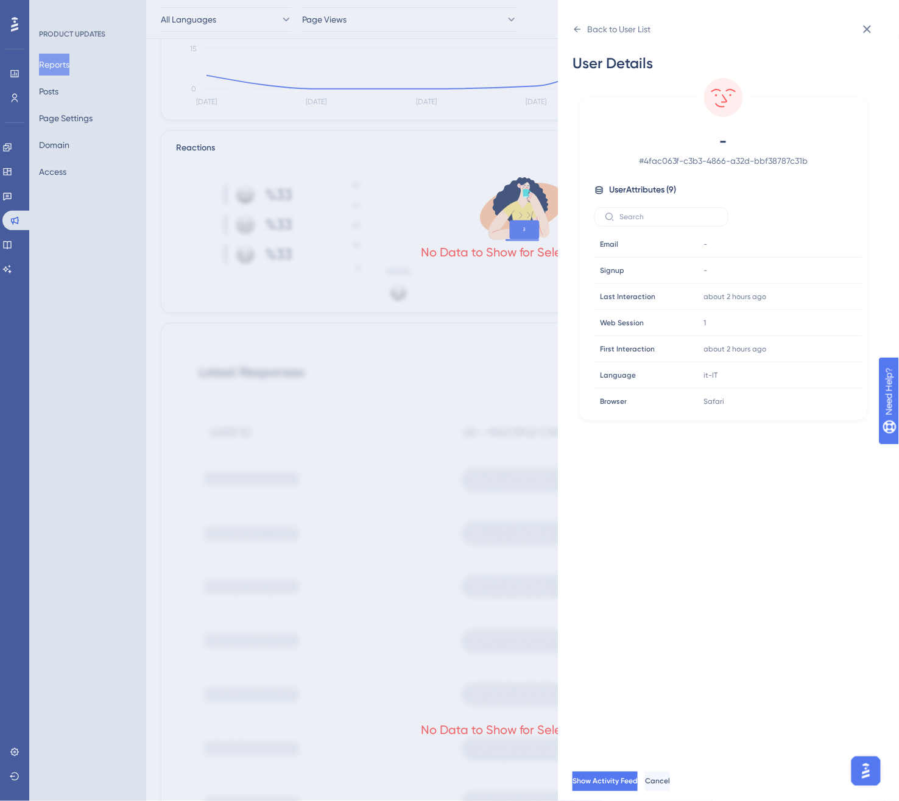
click at [571, 33] on div "Back to User List User Details - # 4fac063f-c3b3-4866-a32d-bbf38787c31b User At…" at bounding box center [728, 400] width 341 height 801
click at [581, 27] on icon at bounding box center [578, 29] width 10 height 10
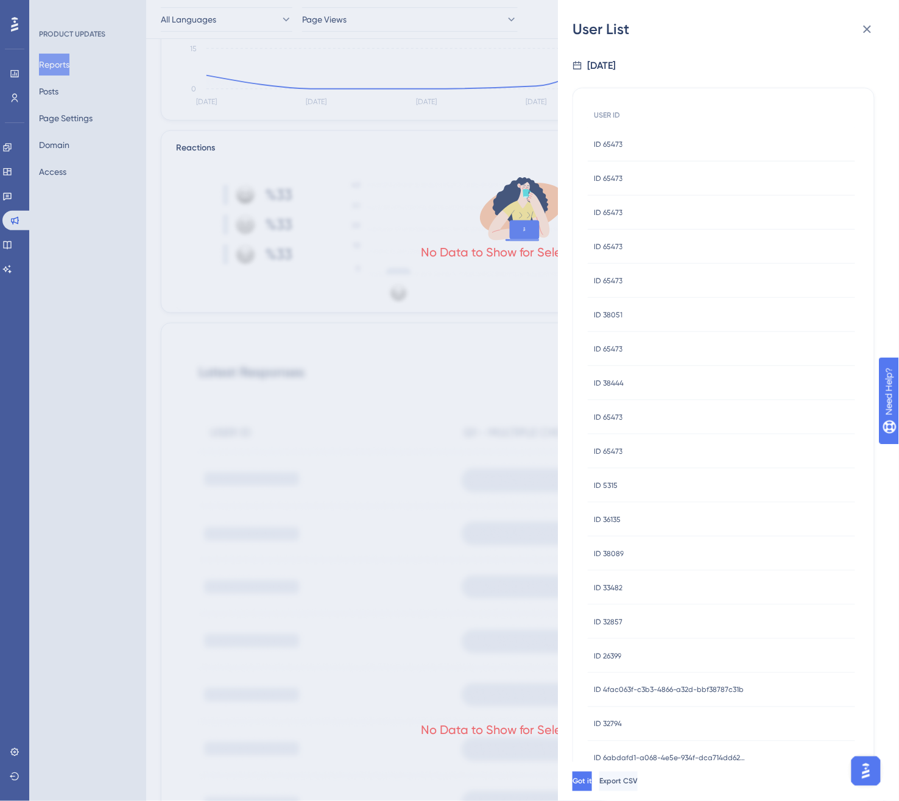
click at [661, 551] on div "ID 38089 ID 38089" at bounding box center [721, 554] width 267 height 34
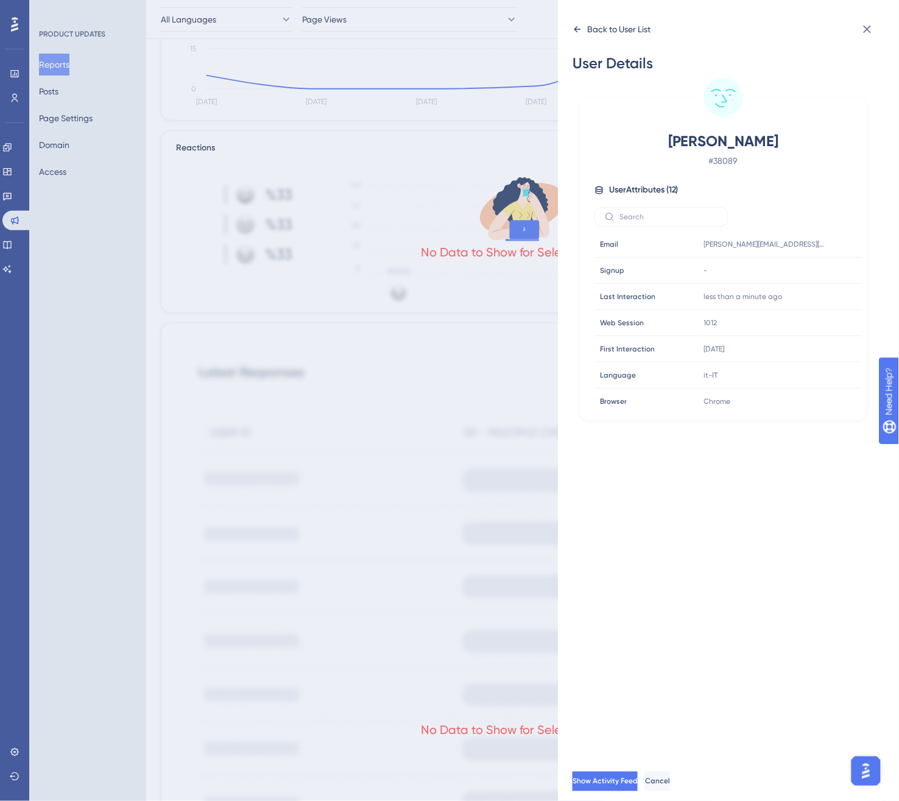
click at [580, 29] on icon at bounding box center [577, 29] width 7 height 6
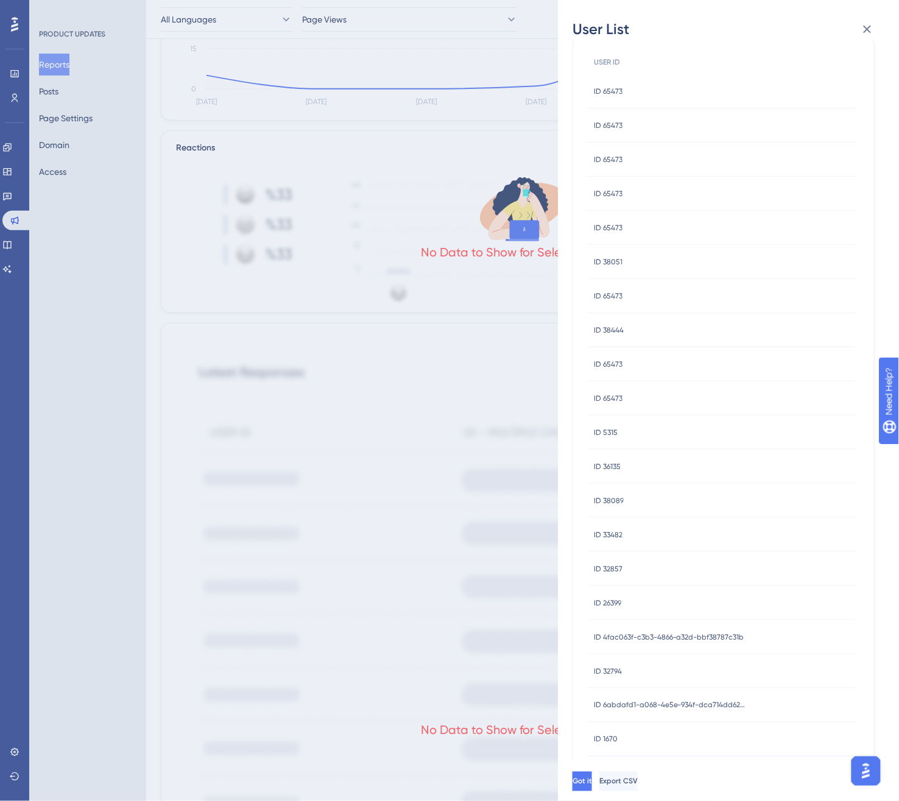
scroll to position [23, 0]
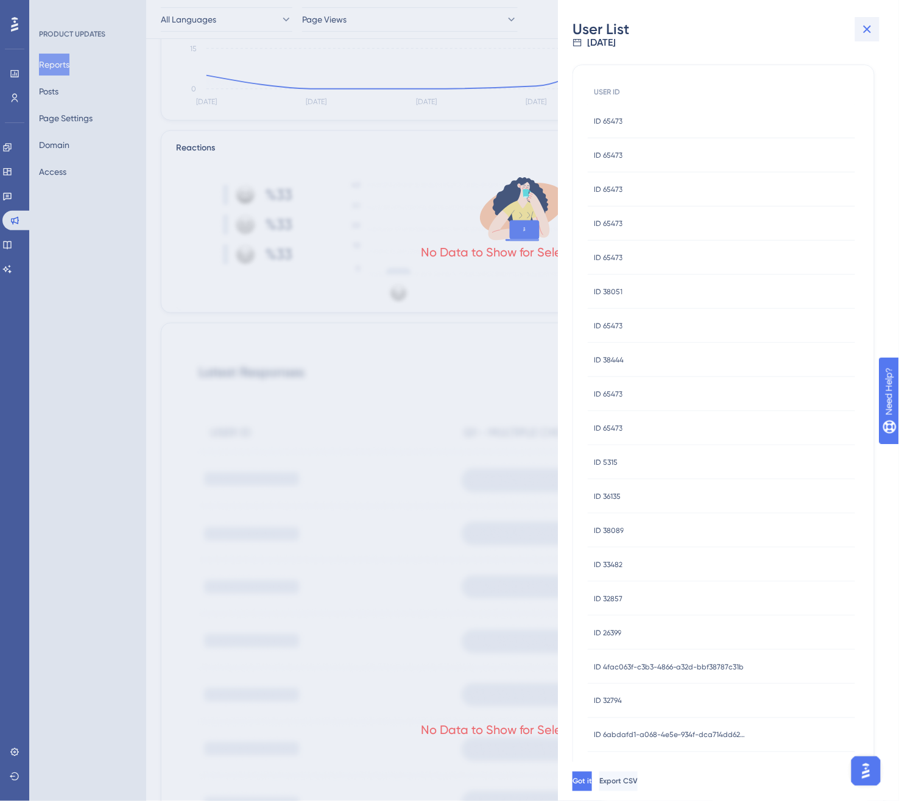
click at [867, 32] on icon at bounding box center [867, 29] width 15 height 15
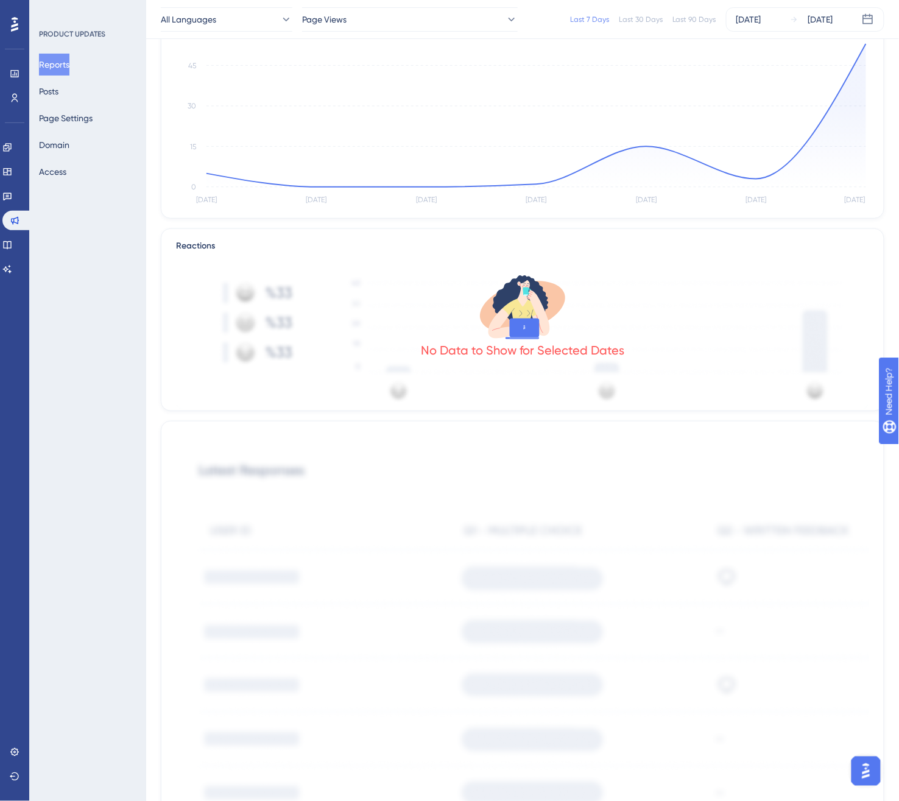
scroll to position [0, 0]
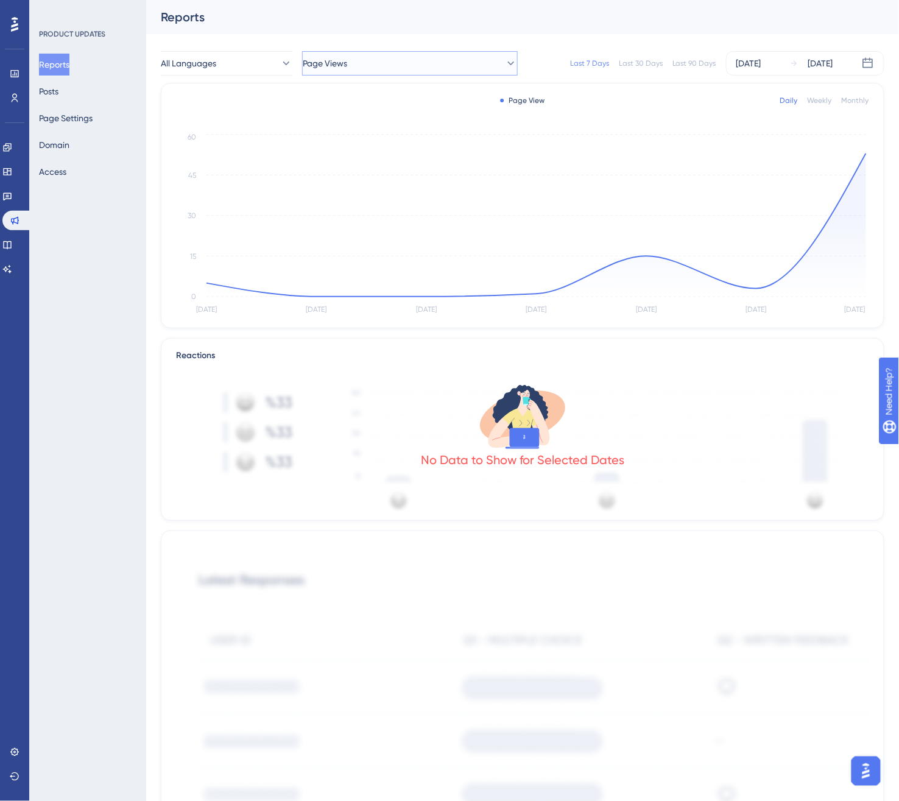
click at [367, 63] on button "Page Views" at bounding box center [410, 63] width 216 height 24
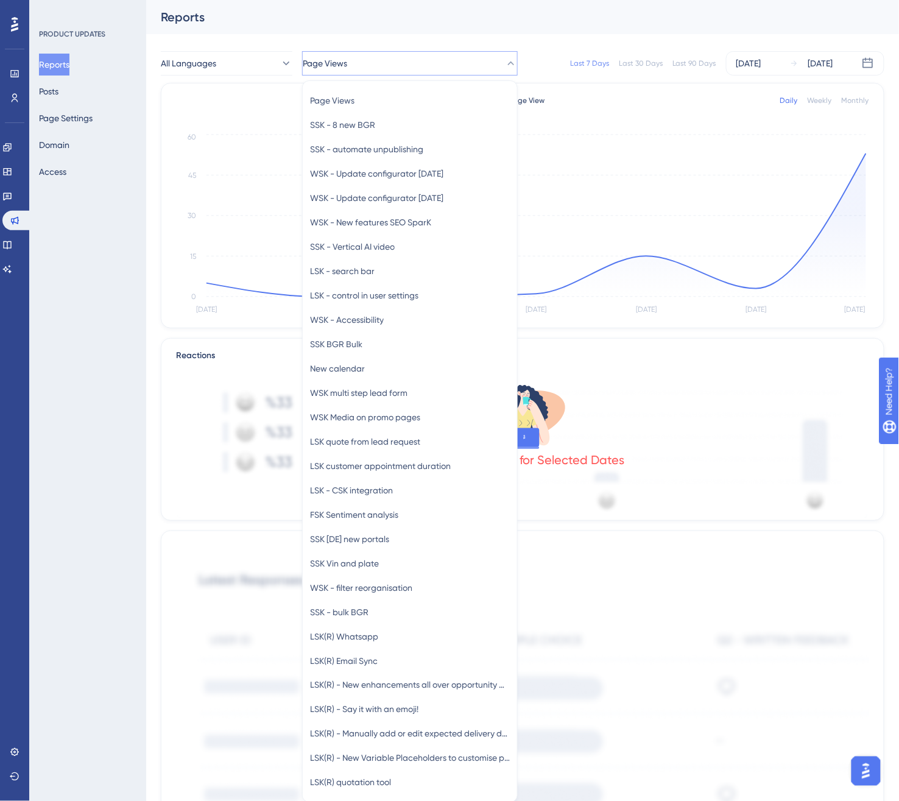
scroll to position [40, 0]
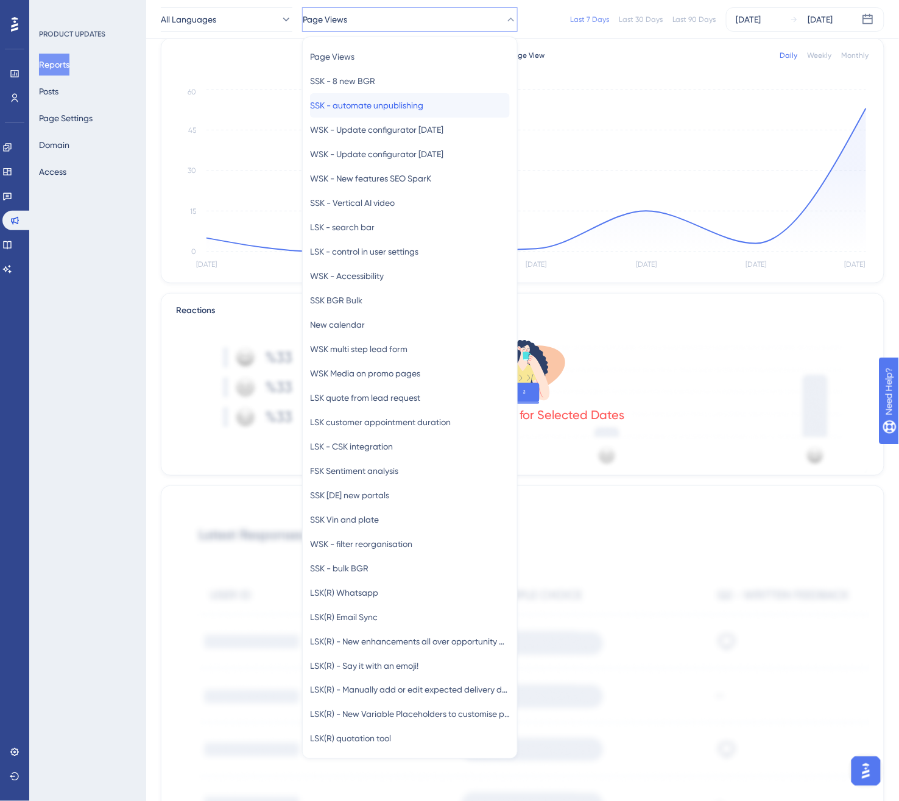
click at [443, 107] on div "SSK - automate unpublishing SSK - automate unpublishing" at bounding box center [410, 105] width 200 height 24
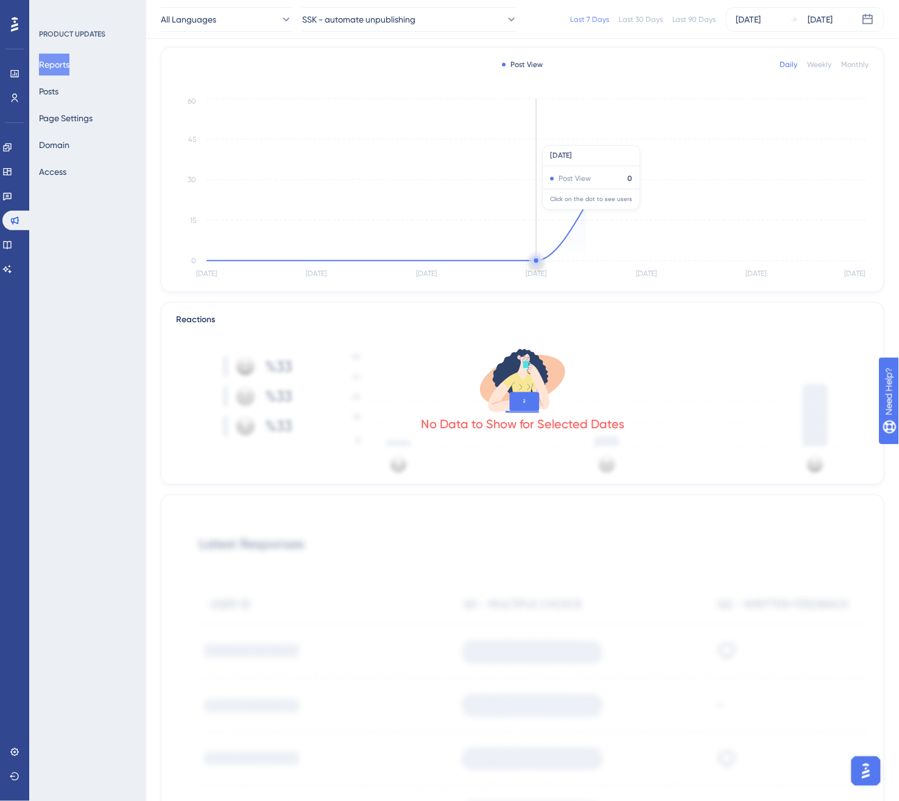
scroll to position [0, 0]
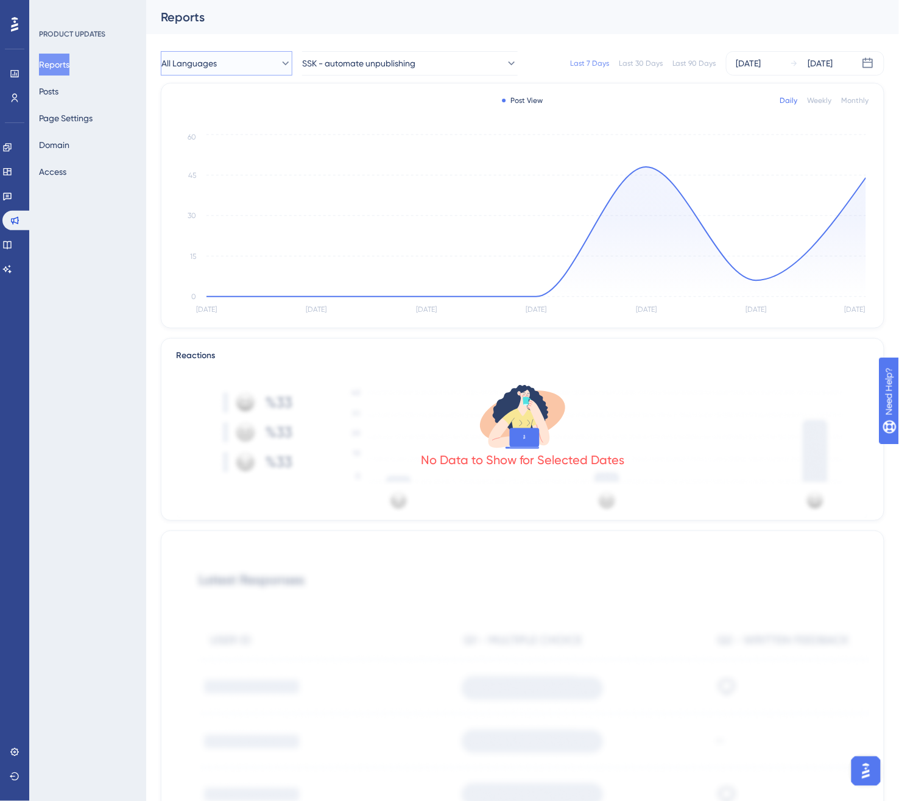
click at [191, 63] on span "All Languages" at bounding box center [188, 63] width 55 height 15
click at [213, 124] on div "English English" at bounding box center [227, 125] width 116 height 24
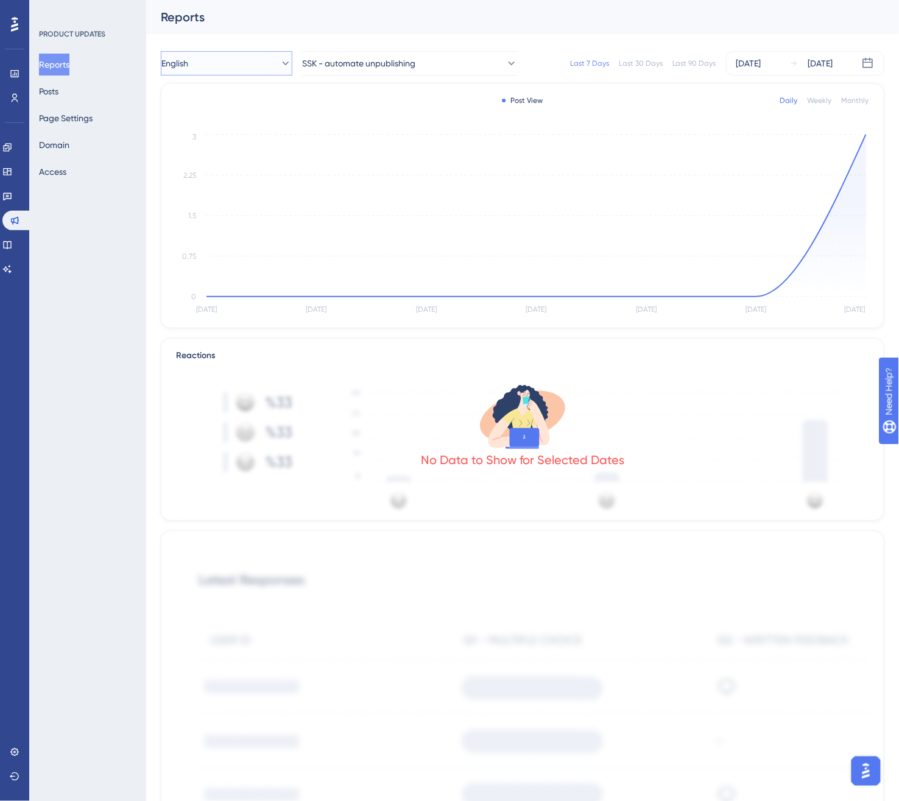
click at [280, 62] on icon at bounding box center [286, 63] width 12 height 12
click at [236, 154] on div "Italian Italian" at bounding box center [227, 149] width 116 height 24
click at [219, 74] on button "Italian" at bounding box center [227, 63] width 132 height 24
click at [216, 171] on div "French French" at bounding box center [227, 173] width 116 height 24
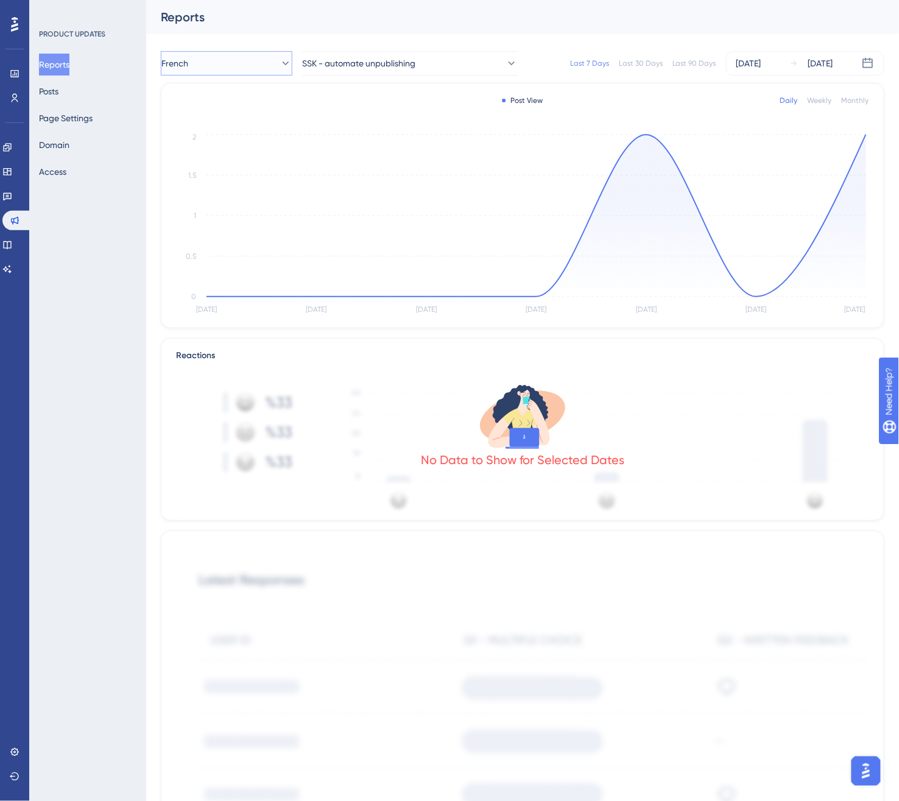
click at [238, 58] on button "French" at bounding box center [227, 63] width 132 height 24
click at [223, 196] on div "German German" at bounding box center [227, 198] width 116 height 24
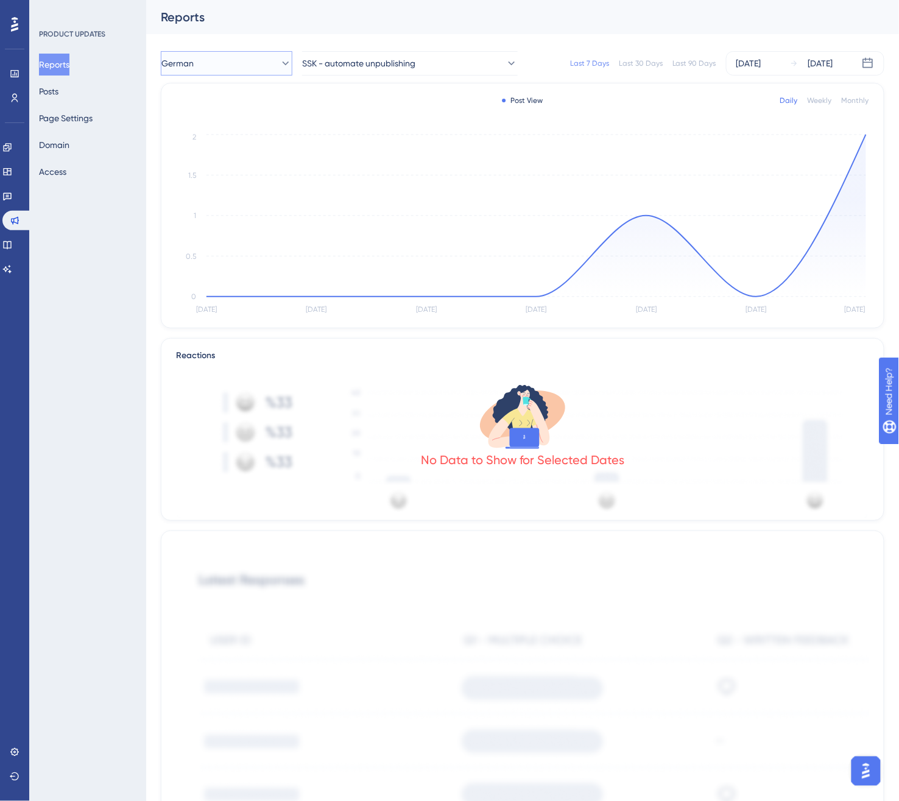
click at [227, 55] on button "German" at bounding box center [227, 63] width 132 height 24
click at [224, 211] on div "Spanish Spanish" at bounding box center [227, 222] width 116 height 24
click at [12, 150] on link at bounding box center [7, 147] width 10 height 19
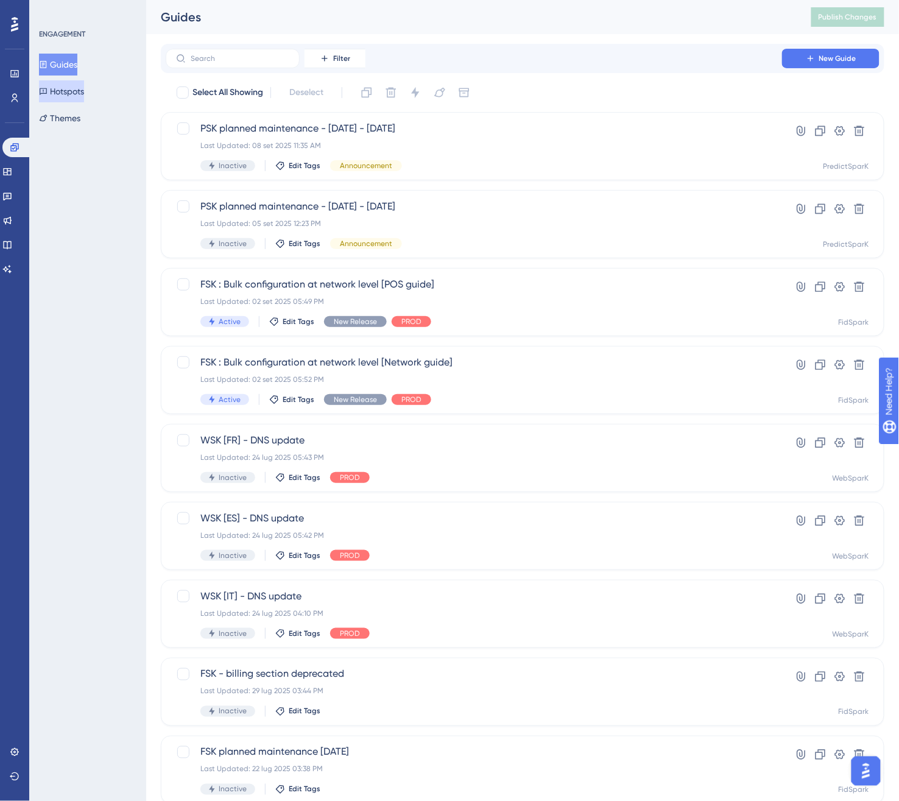
click at [84, 90] on button "Hotspots" at bounding box center [61, 91] width 45 height 22
